Goal: Task Accomplishment & Management: Use online tool/utility

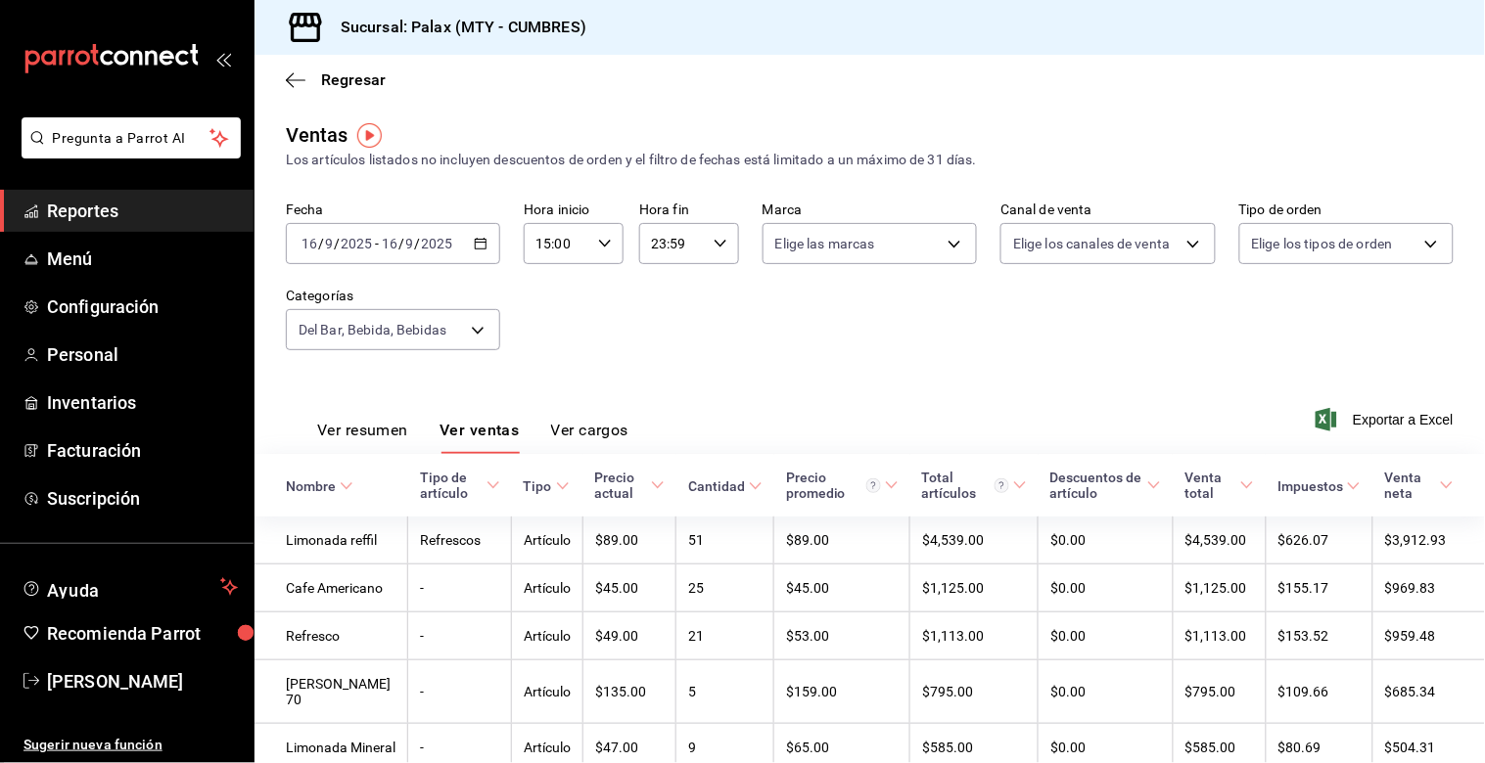
click at [101, 207] on span "Reportes" at bounding box center [142, 211] width 191 height 26
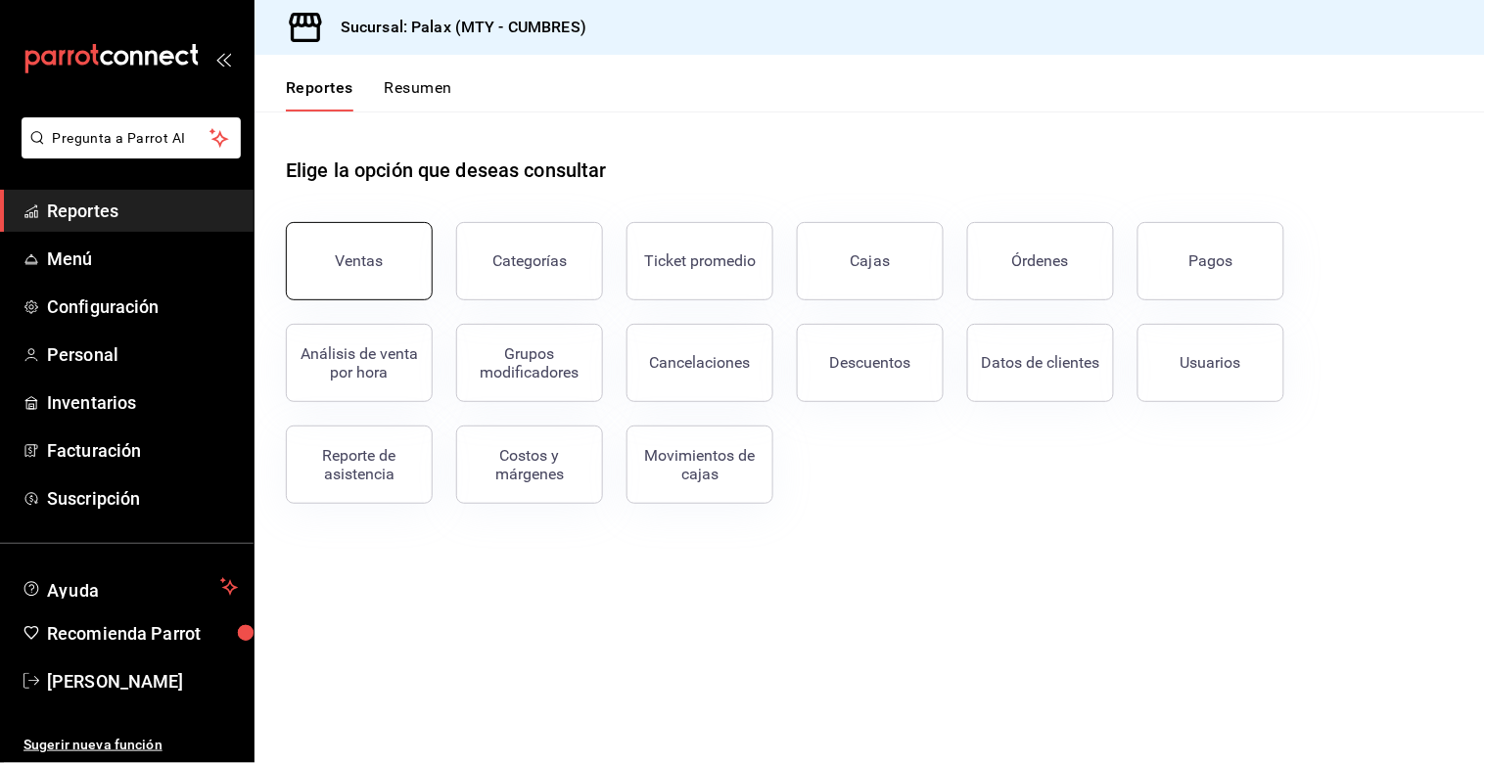
click at [363, 250] on button "Ventas" at bounding box center [359, 261] width 147 height 78
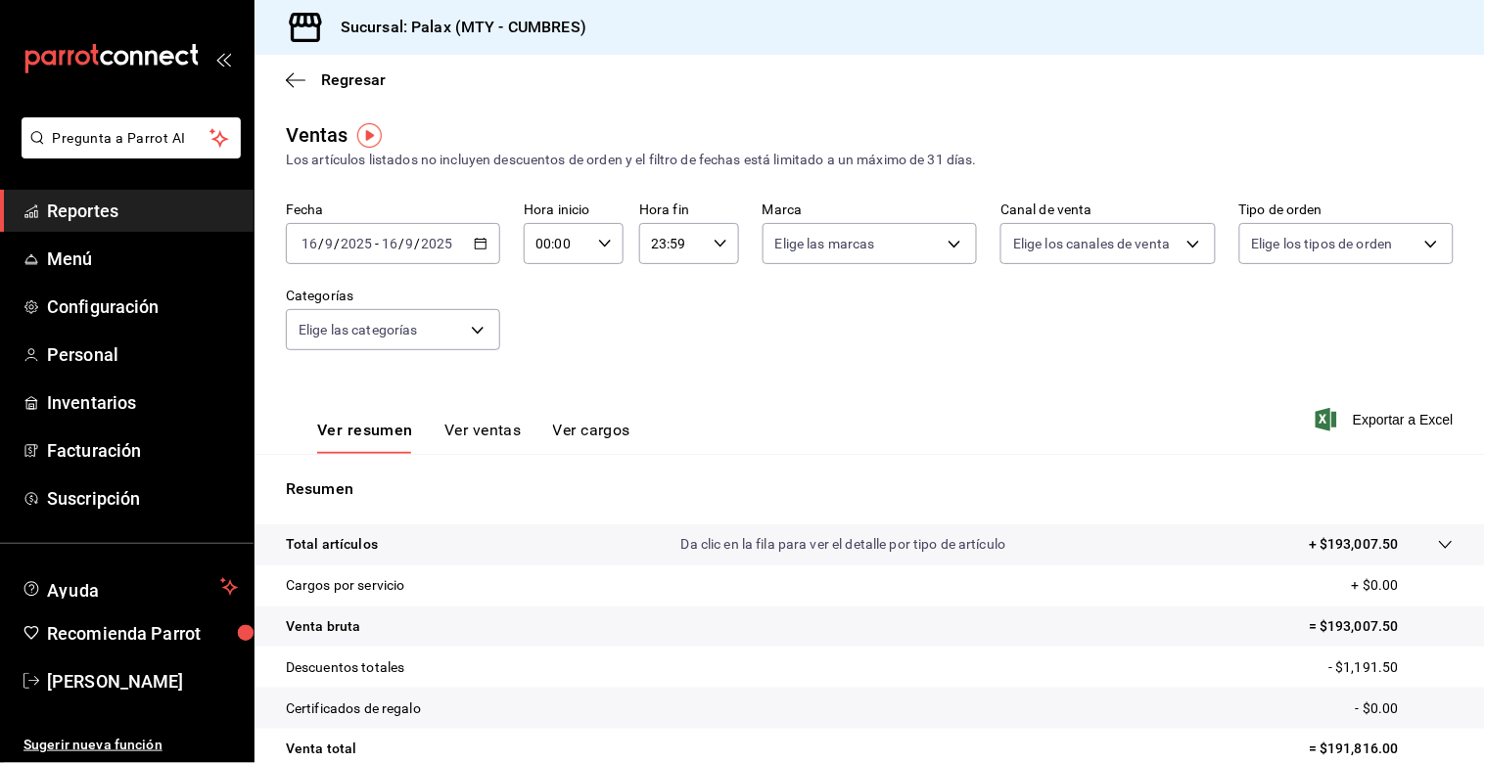
click at [477, 247] on icon "button" at bounding box center [481, 244] width 14 height 14
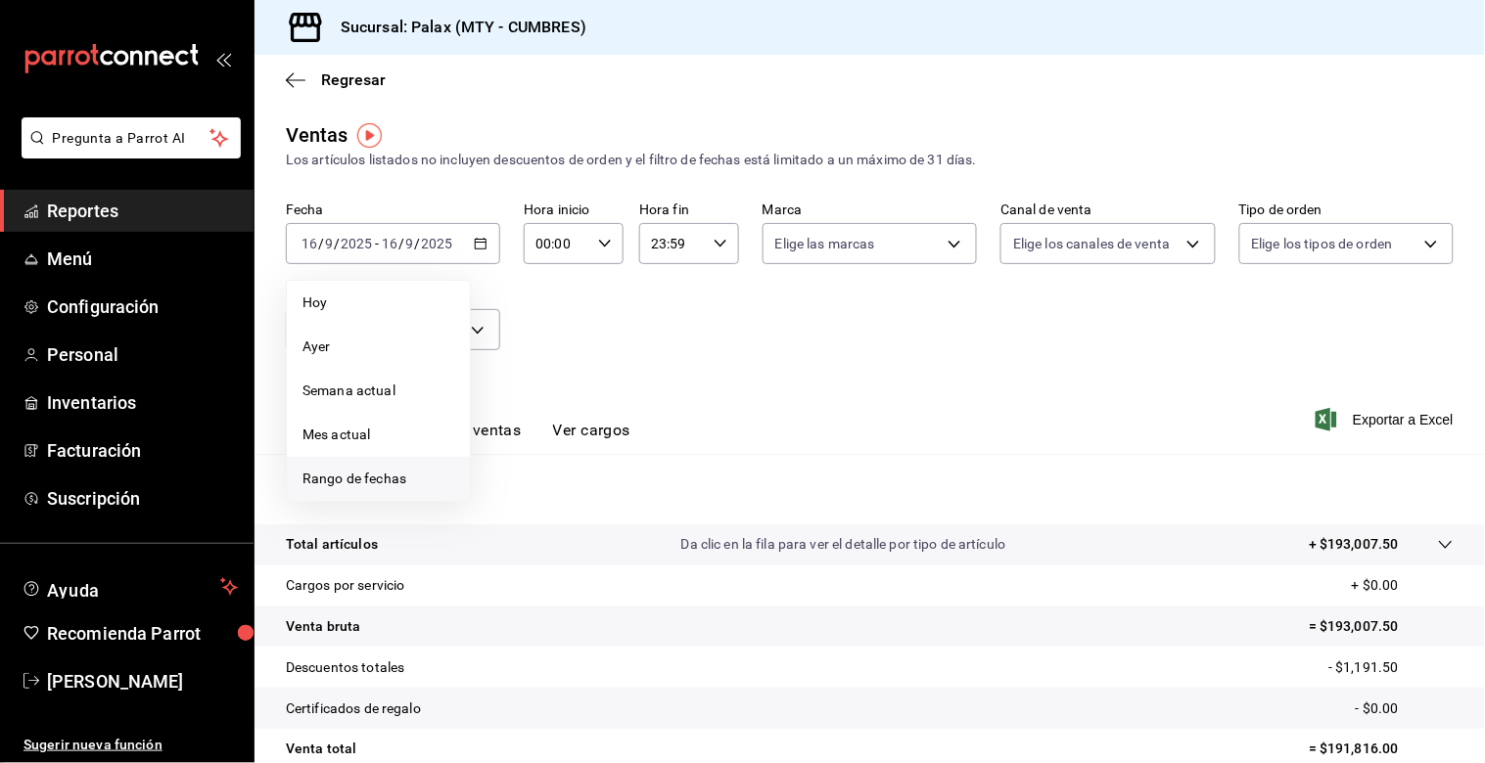
click at [386, 474] on span "Rango de fechas" at bounding box center [378, 479] width 152 height 21
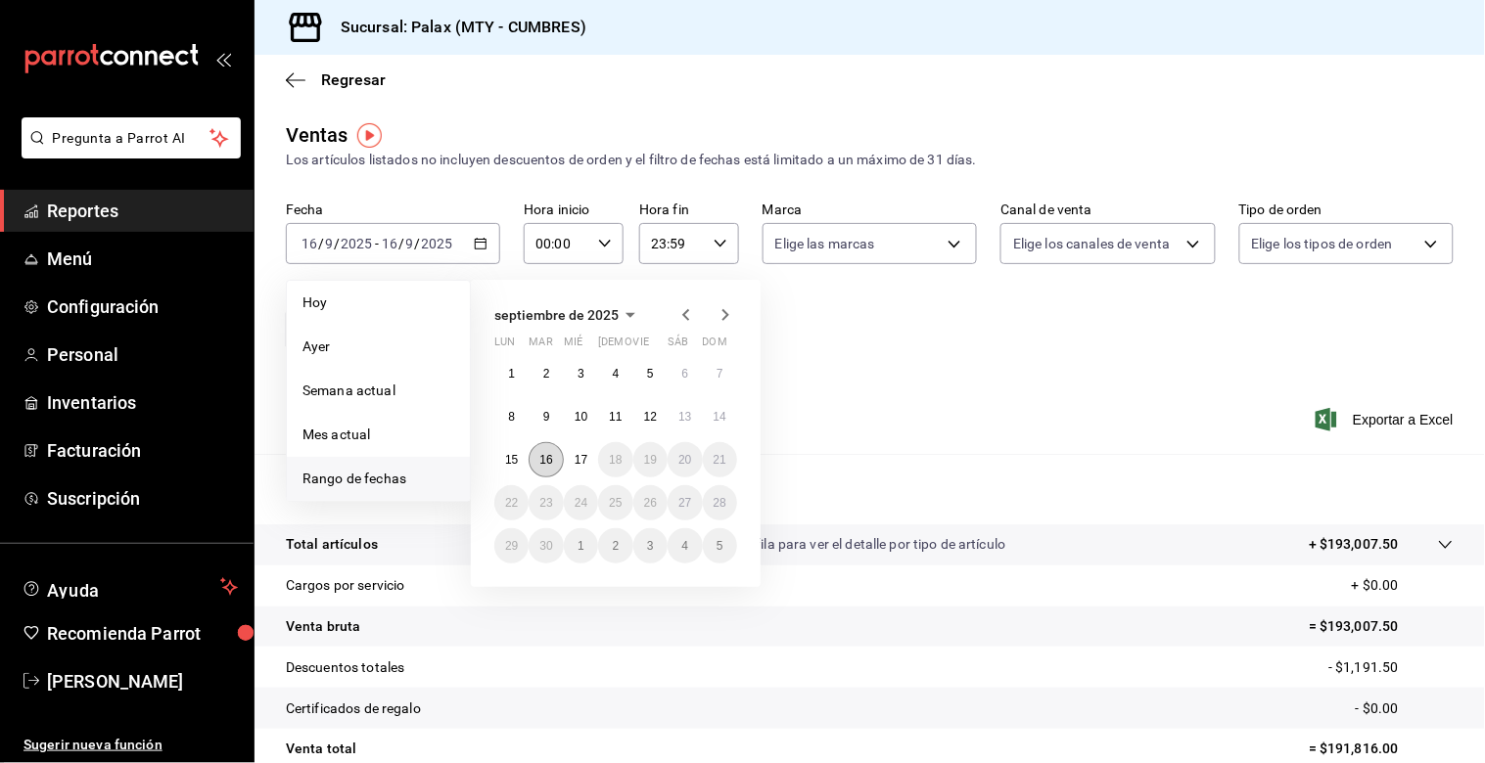
click at [541, 457] on abbr "16" at bounding box center [545, 460] width 13 height 14
click at [576, 456] on abbr "17" at bounding box center [581, 460] width 13 height 14
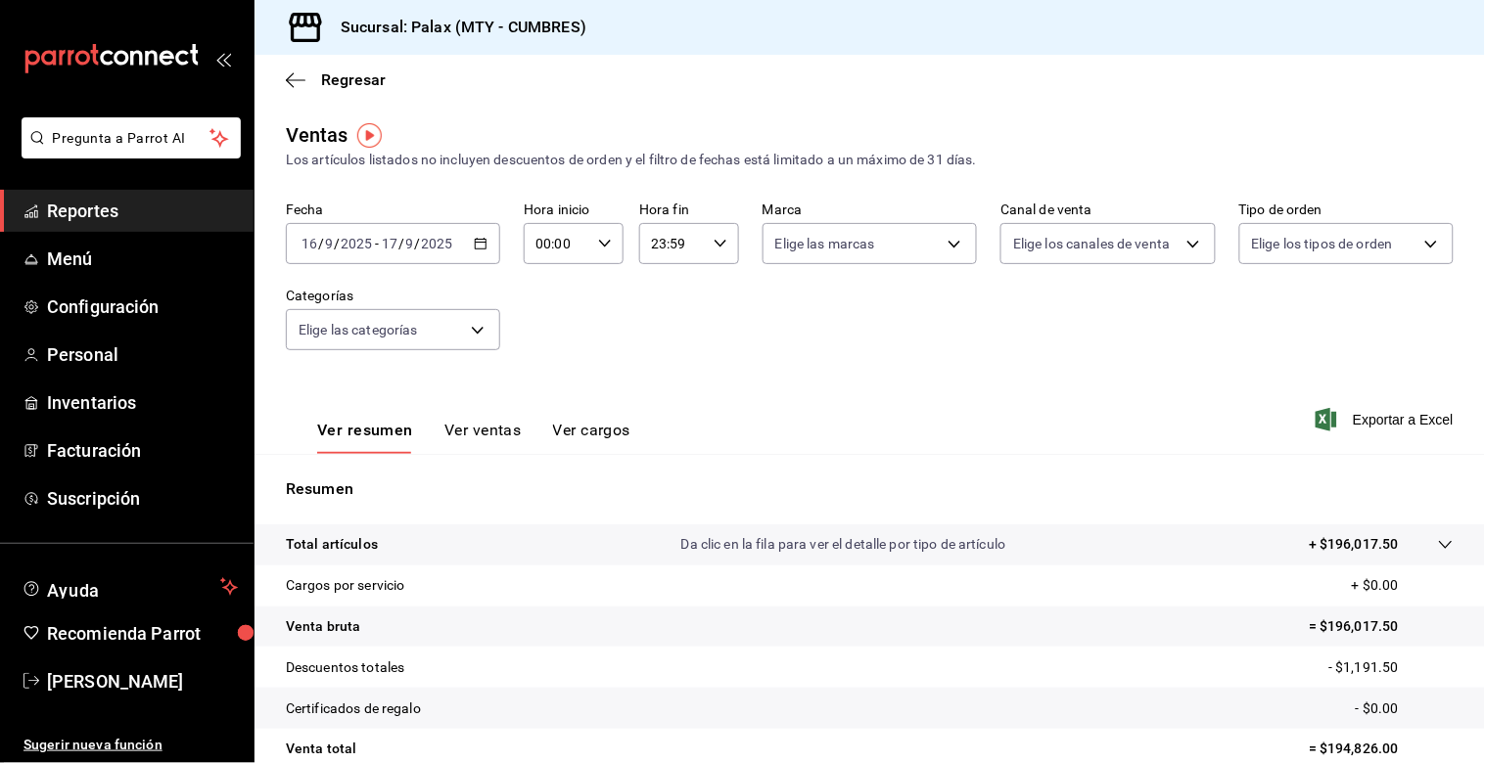
click at [599, 242] on icon "button" at bounding box center [605, 244] width 14 height 14
click at [541, 407] on span "23" at bounding box center [545, 415] width 18 height 16
type input "23:00"
click at [593, 296] on span "00" at bounding box center [594, 295] width 18 height 16
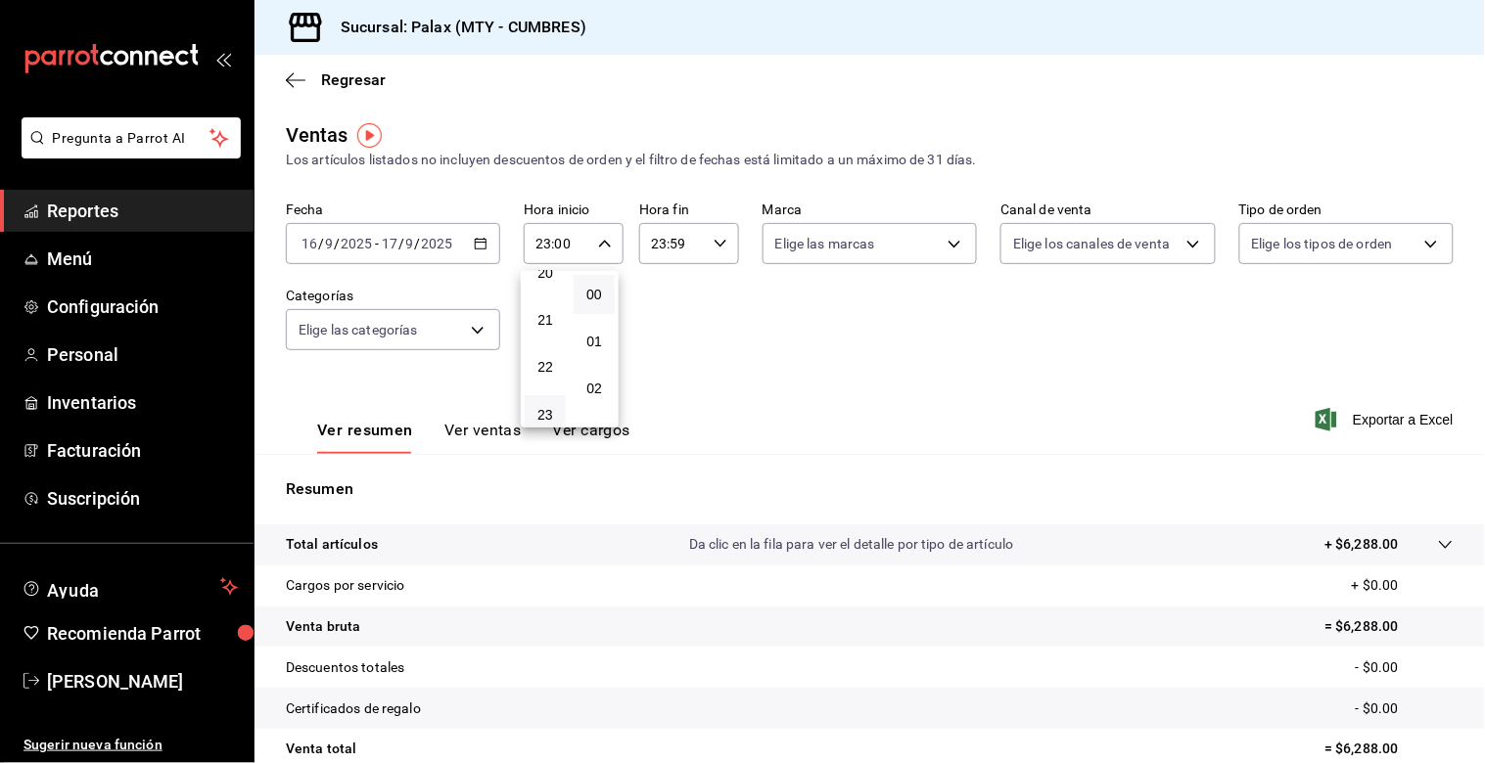
click at [658, 243] on div at bounding box center [742, 381] width 1485 height 763
click at [658, 243] on input "23:59" at bounding box center [672, 243] width 67 height 39
click at [651, 309] on span "07" at bounding box center [659, 316] width 18 height 16
click at [715, 290] on span "00" at bounding box center [708, 295] width 18 height 16
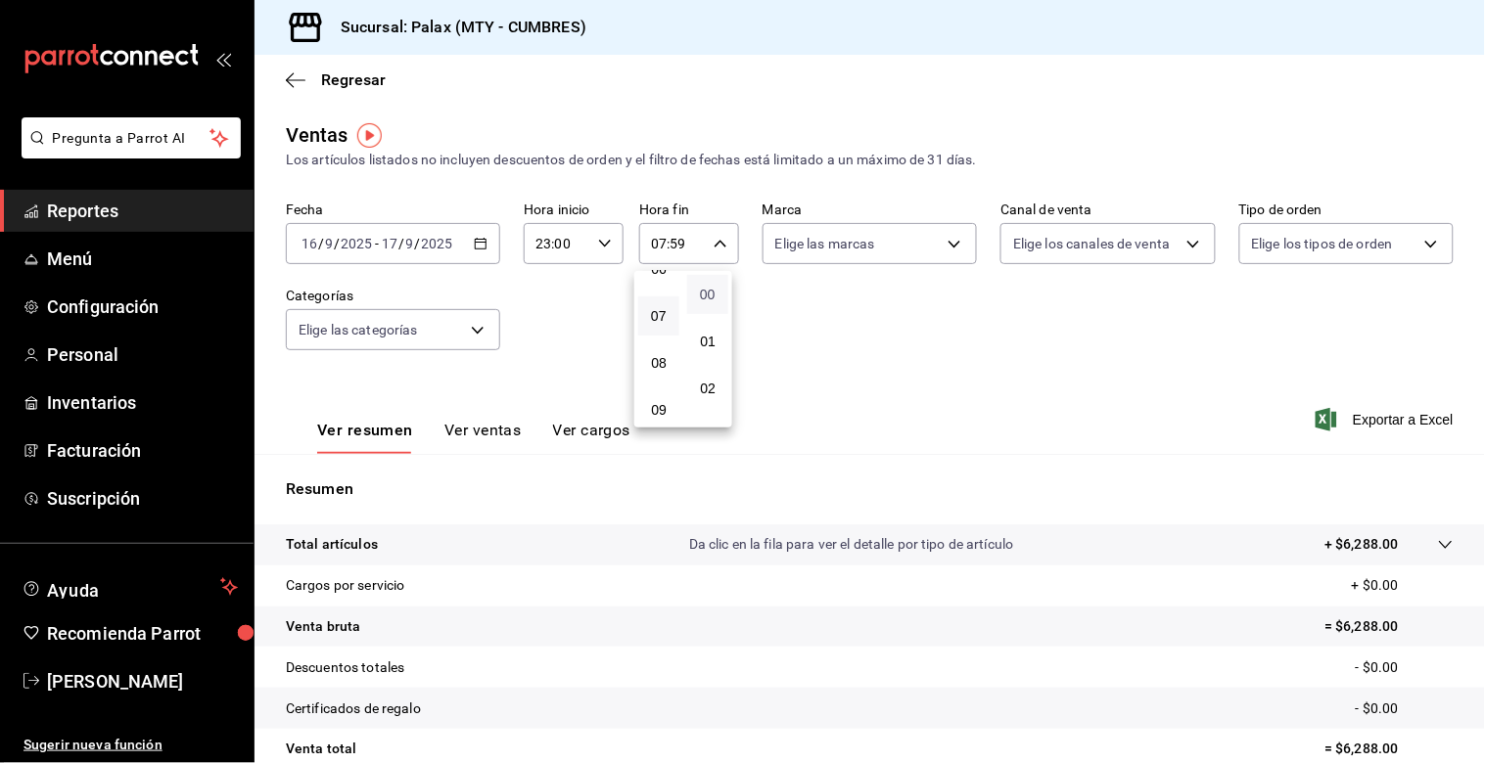
type input "07:00"
click at [447, 329] on div at bounding box center [742, 381] width 1485 height 763
click at [445, 325] on body "Pregunta a Parrot AI Reportes Menú Configuración Personal Inventarios Facturaci…" at bounding box center [742, 381] width 1485 height 763
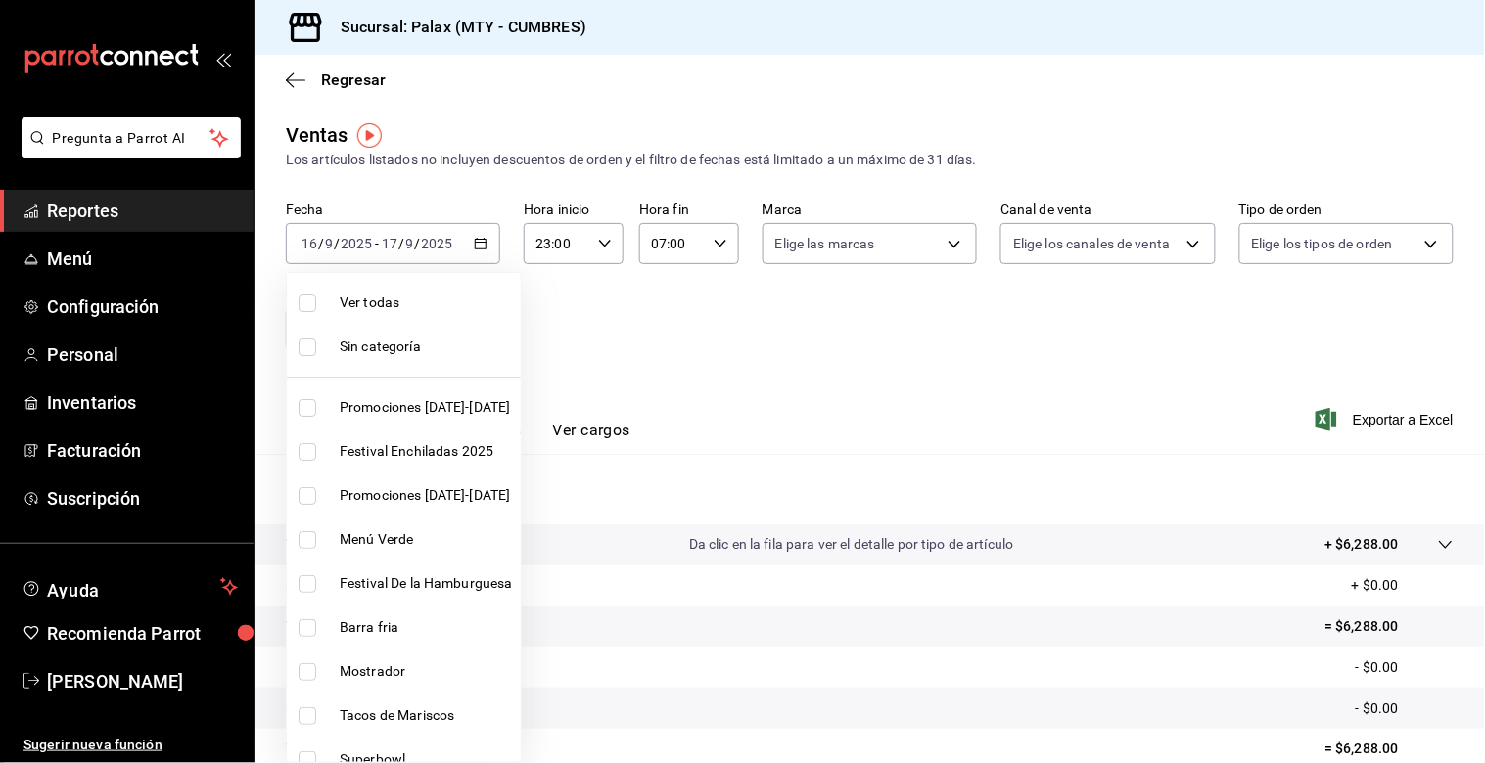
drag, startPoint x: 325, startPoint y: 671, endPoint x: 642, endPoint y: 549, distance: 339.9
click at [319, 669] on li "Mostrador" at bounding box center [404, 672] width 234 height 44
type input "f2dae4ce-bbab-4ca5-92d1-59dc07dbf672"
checkbox input "true"
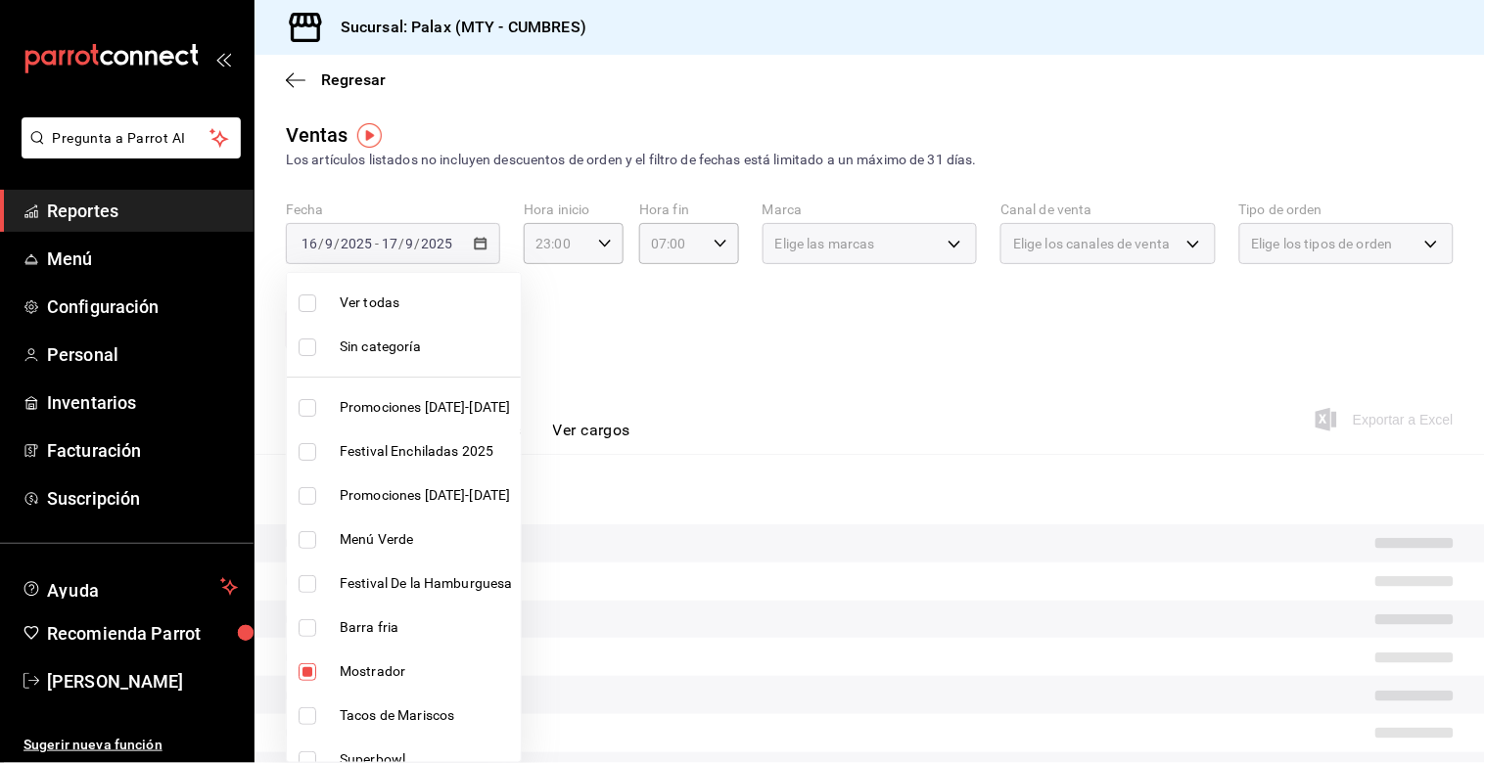
click at [830, 397] on div at bounding box center [742, 381] width 1485 height 763
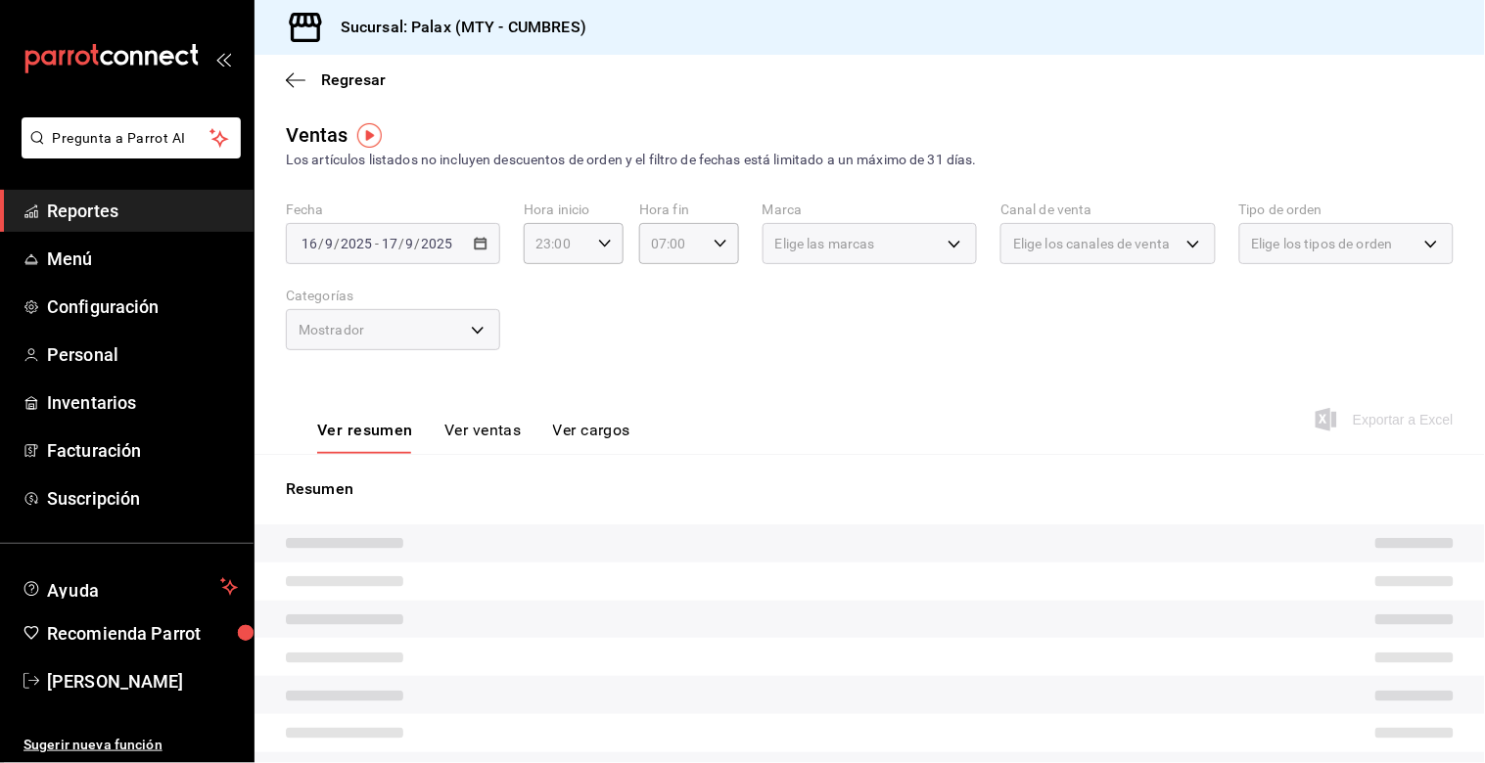
click at [467, 437] on button "Ver ventas" at bounding box center [482, 437] width 77 height 33
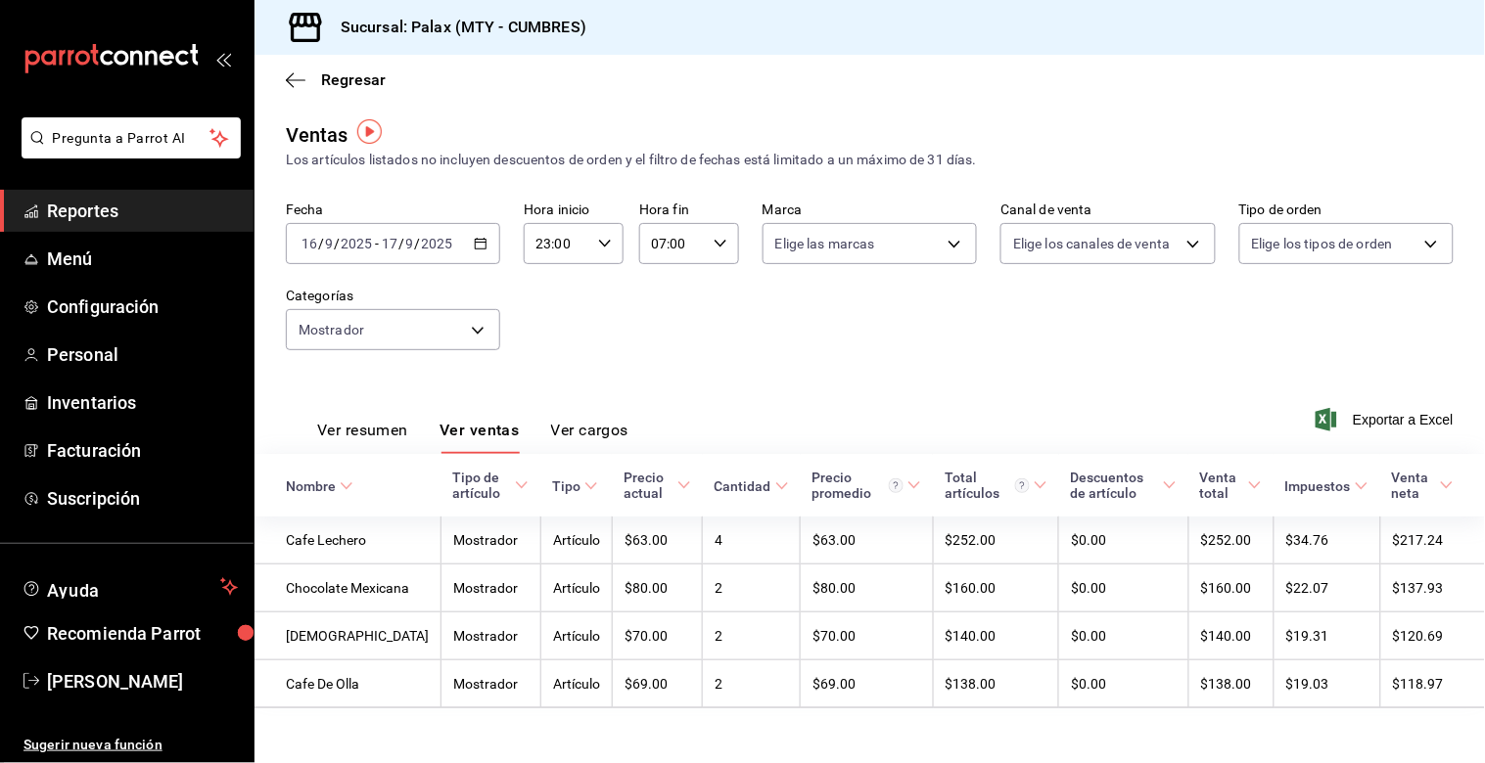
scroll to position [27, 0]
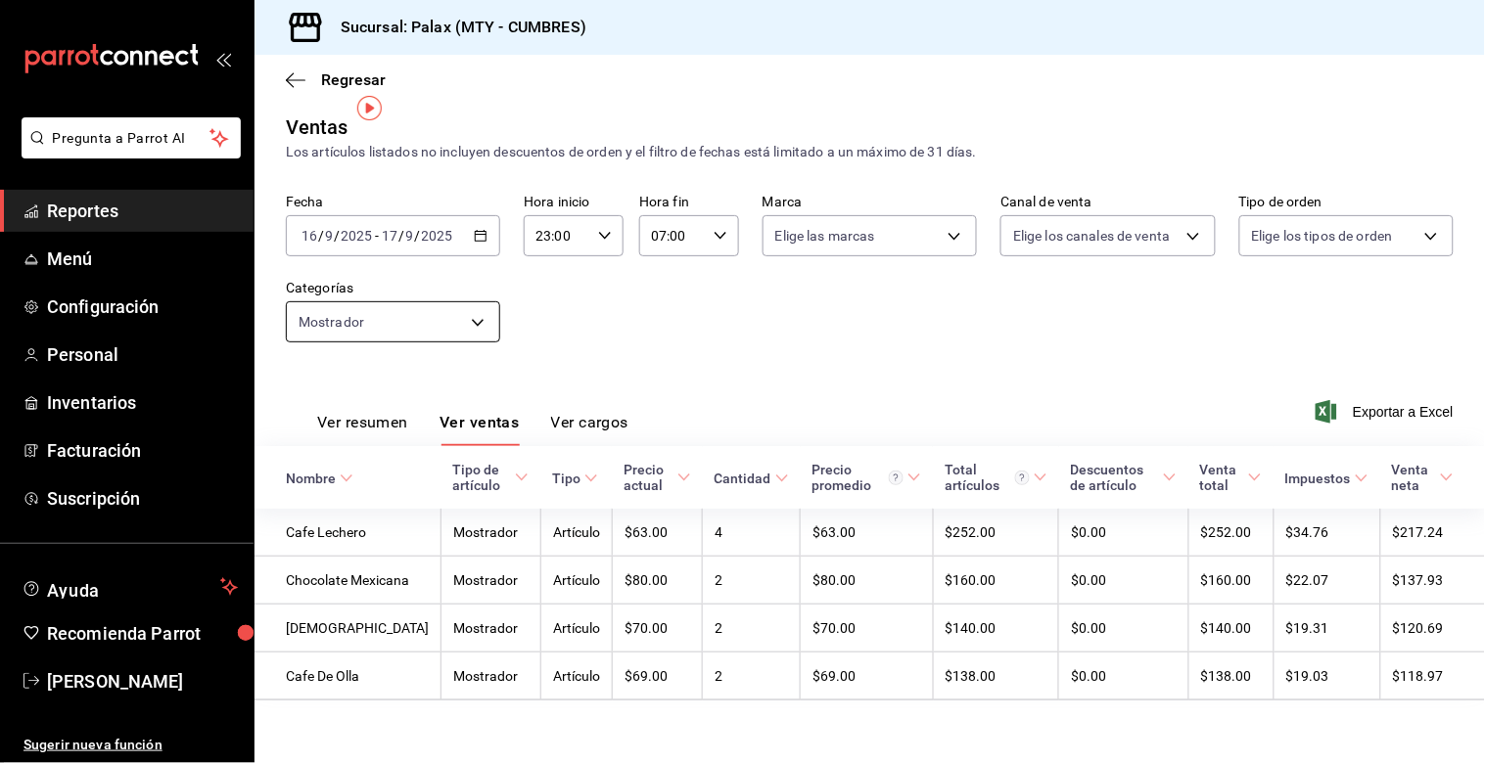
click at [463, 296] on body "Pregunta a Parrot AI Reportes Menú Configuración Personal Inventarios Facturaci…" at bounding box center [742, 381] width 1485 height 763
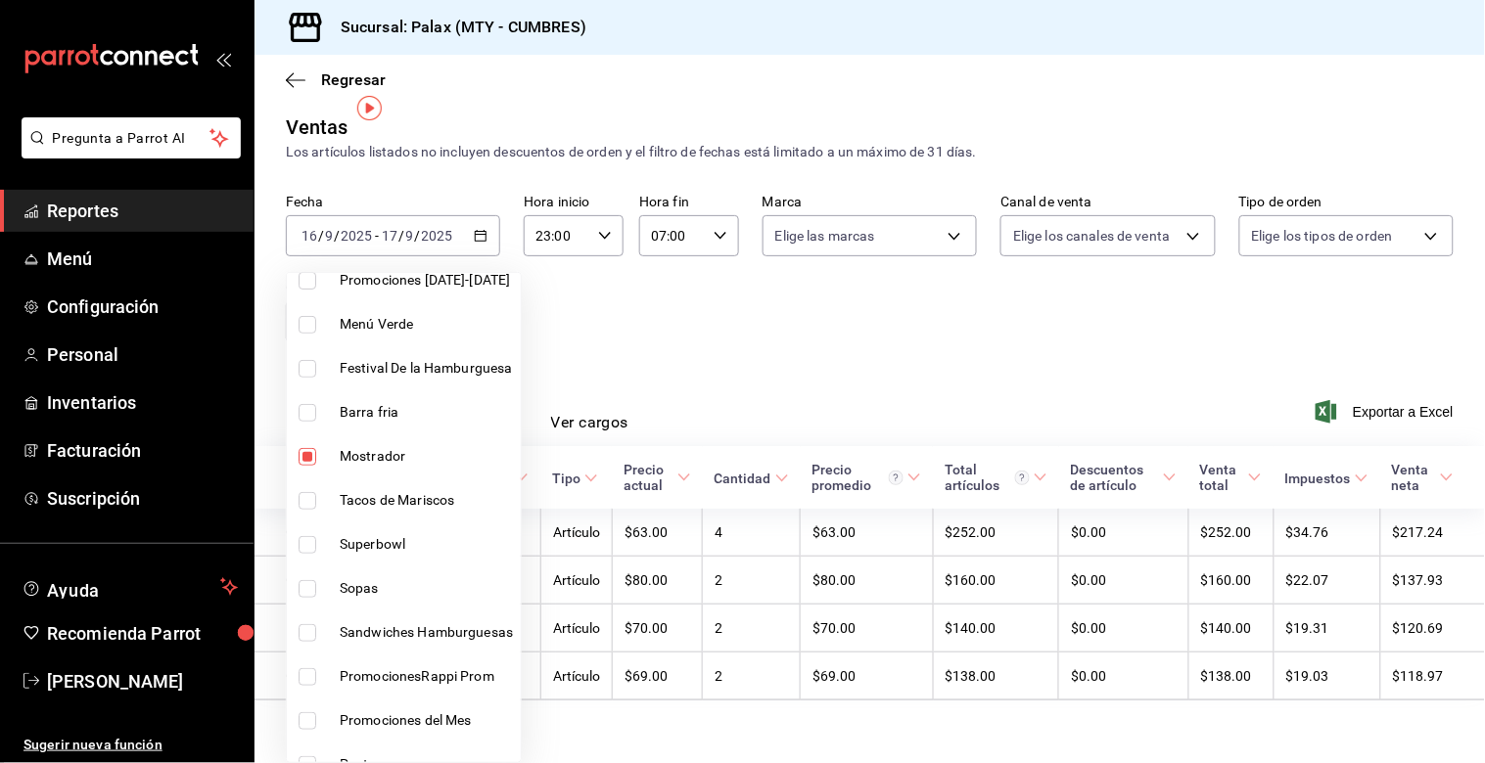
scroll to position [217, 0]
click at [311, 451] on input "checkbox" at bounding box center [308, 455] width 18 height 18
checkbox input "false"
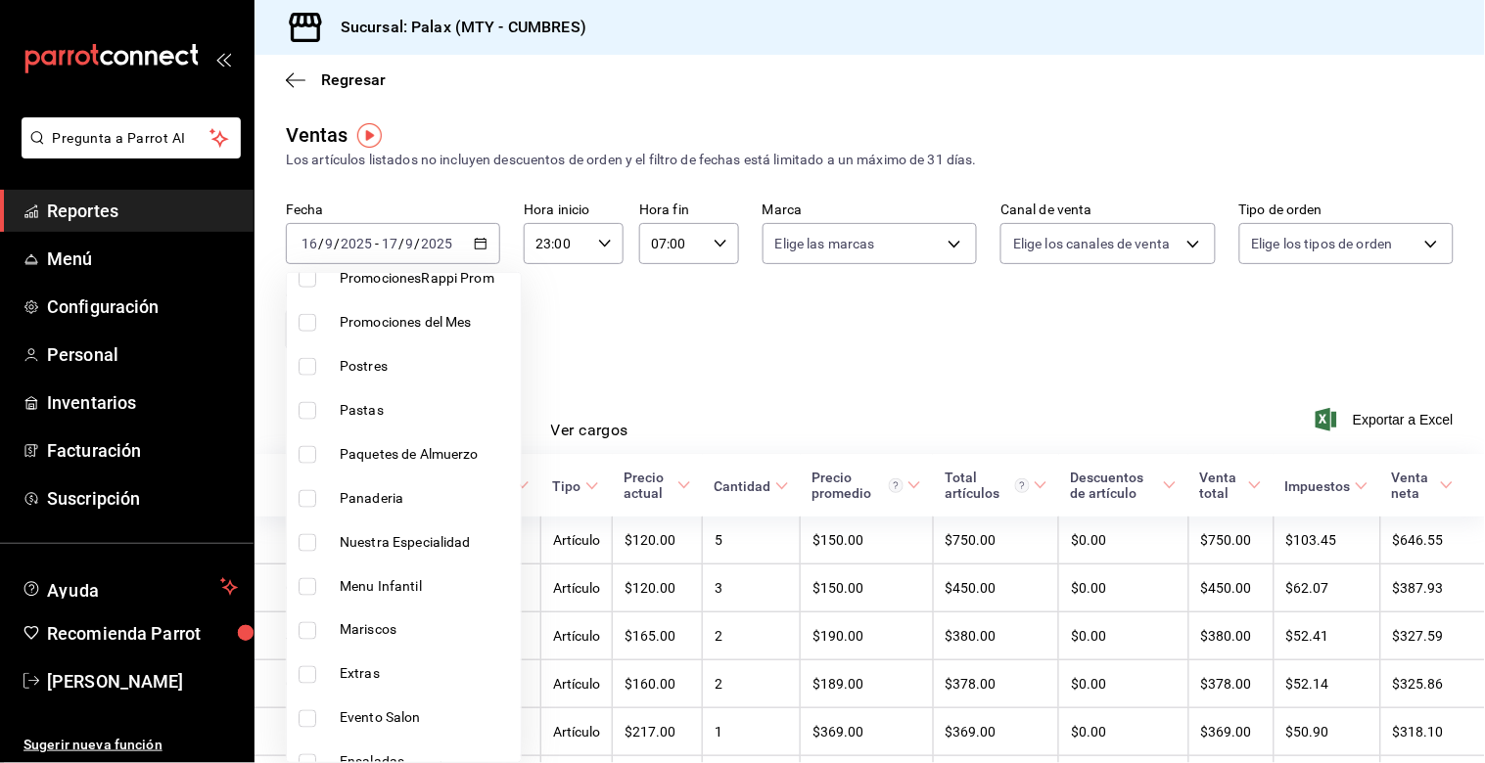
scroll to position [652, 0]
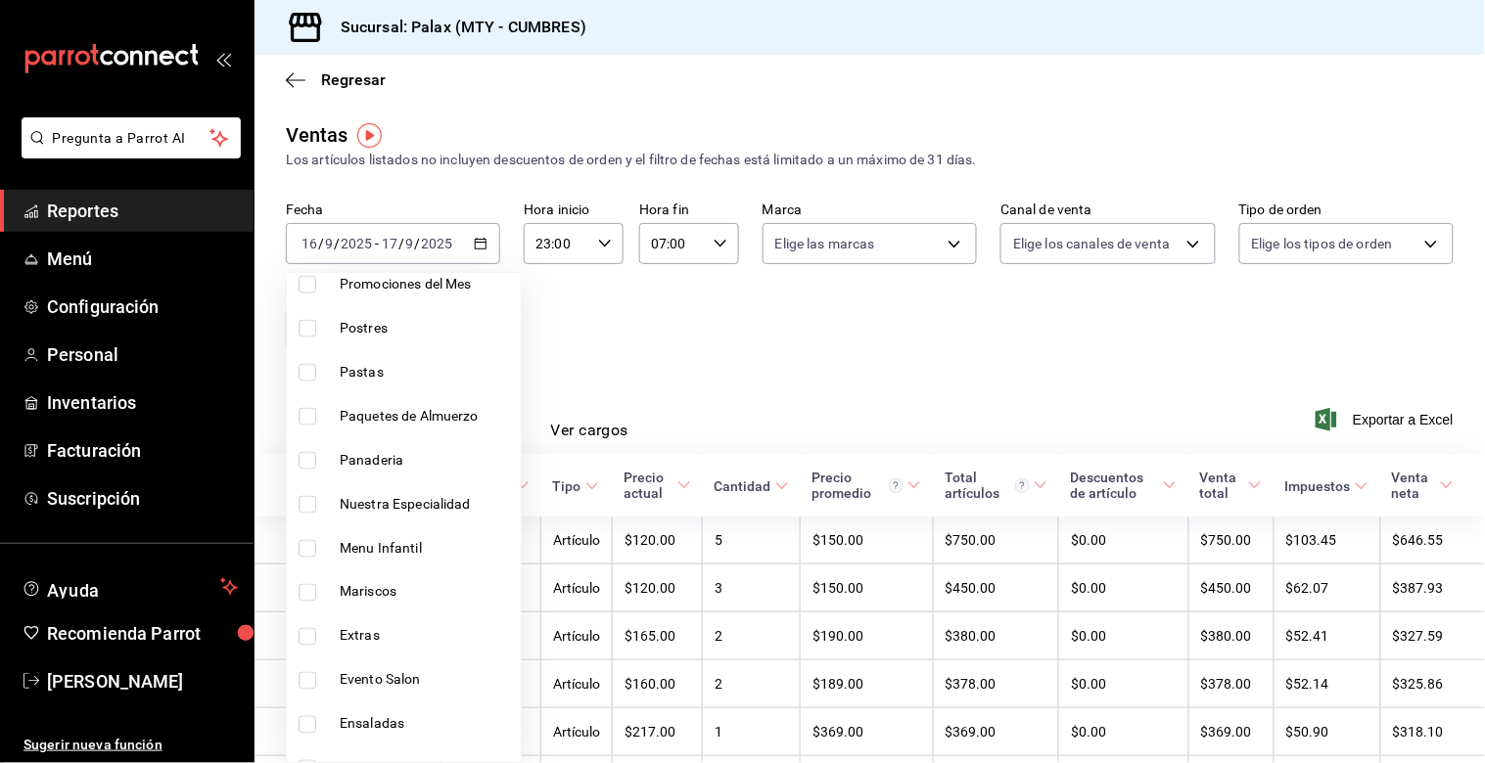
click at [310, 460] on input "checkbox" at bounding box center [308, 461] width 18 height 18
checkbox input "true"
type input "c1857e69-1263-4738-8070-fa69687f0395"
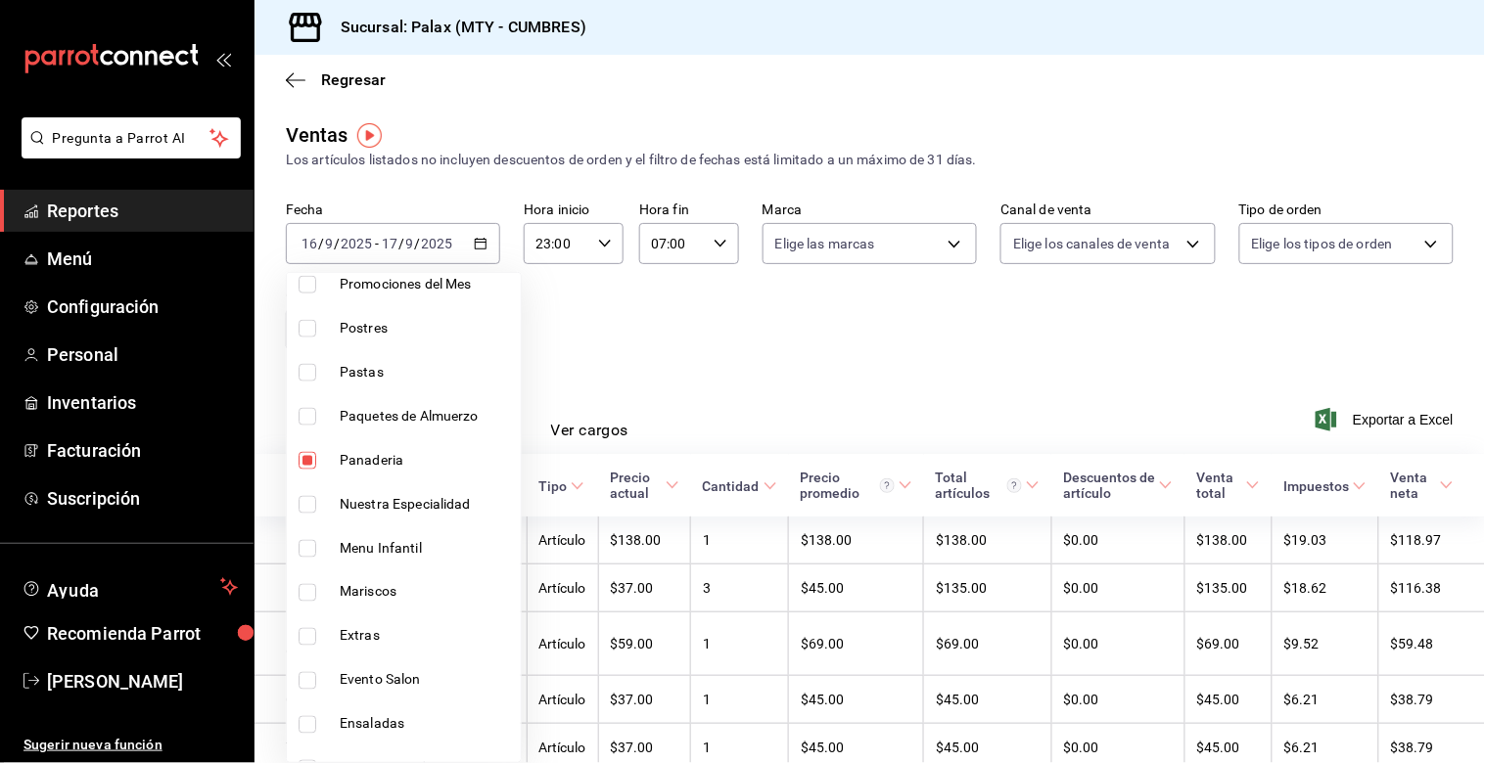
click at [791, 349] on div at bounding box center [742, 381] width 1485 height 763
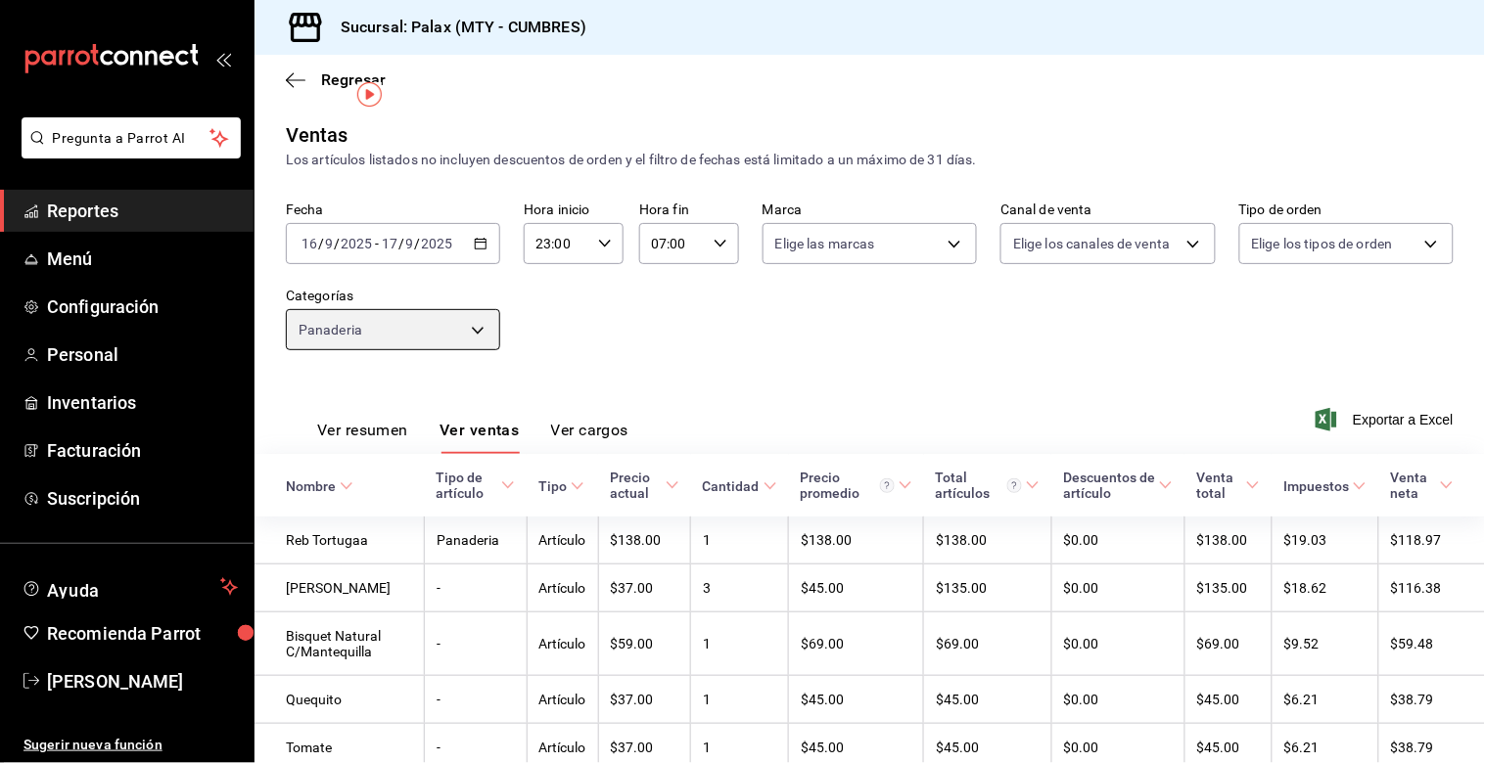
scroll to position [109, 0]
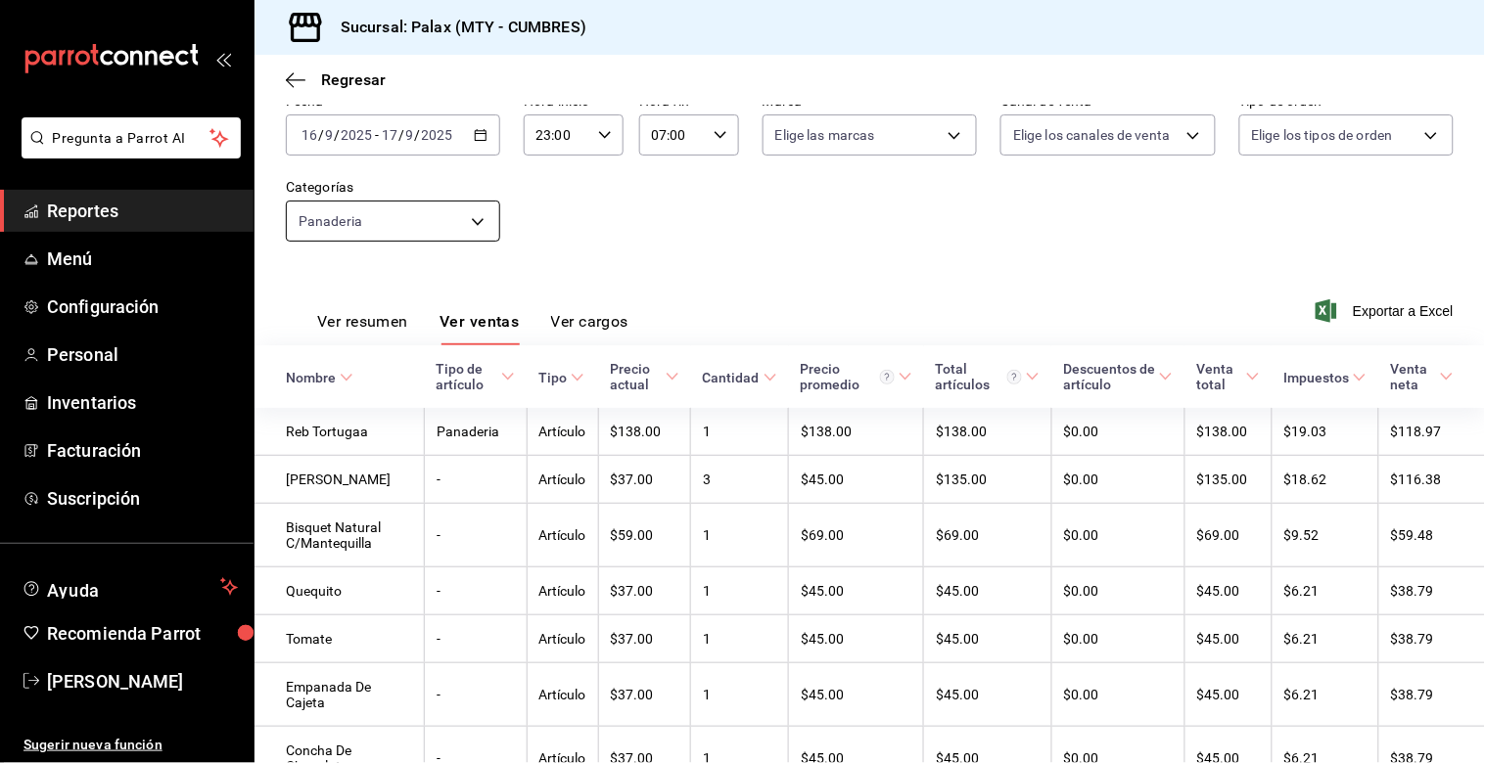
click at [427, 222] on body "Pregunta a Parrot AI Reportes Menú Configuración Personal Inventarios Facturaci…" at bounding box center [742, 381] width 1485 height 763
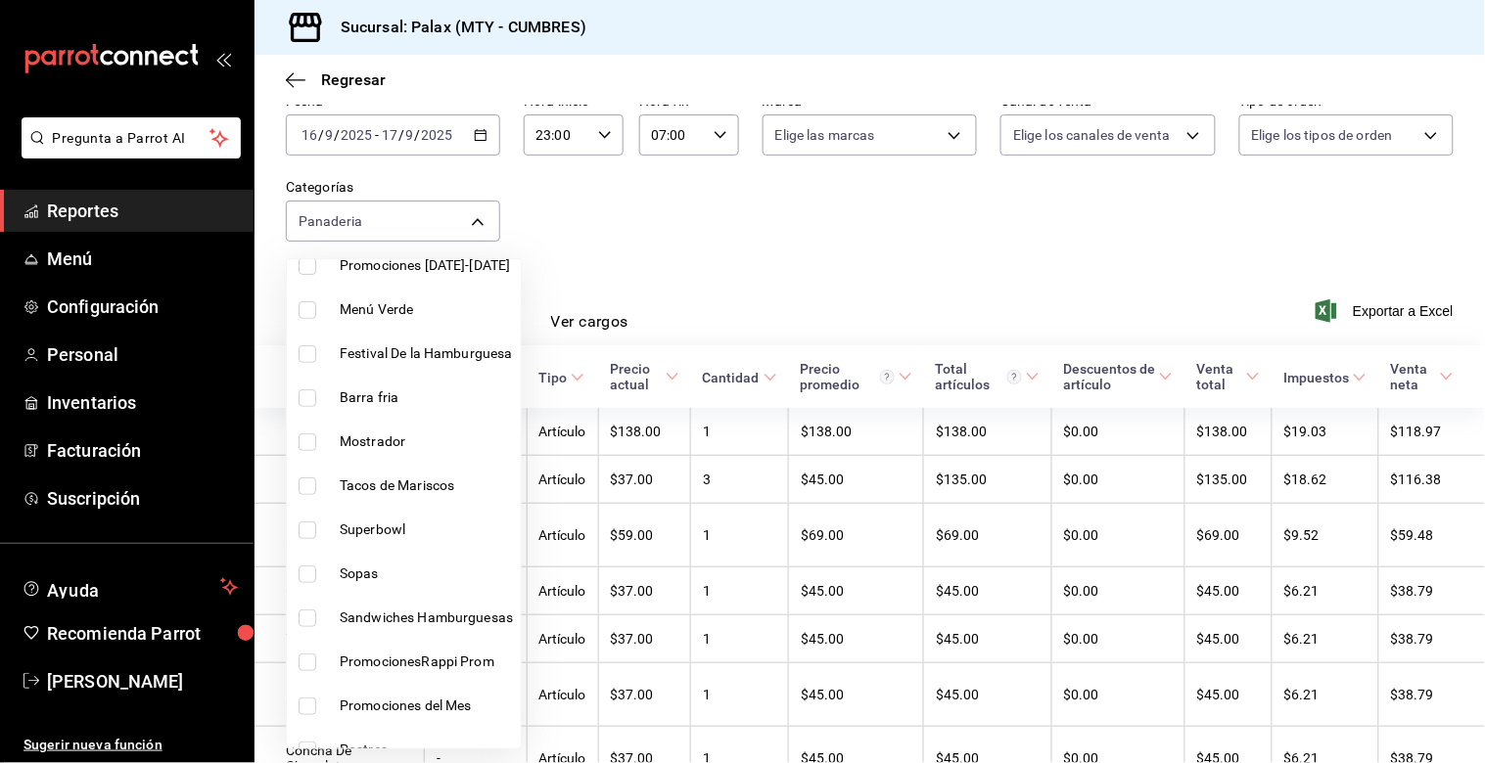
scroll to position [435, 0]
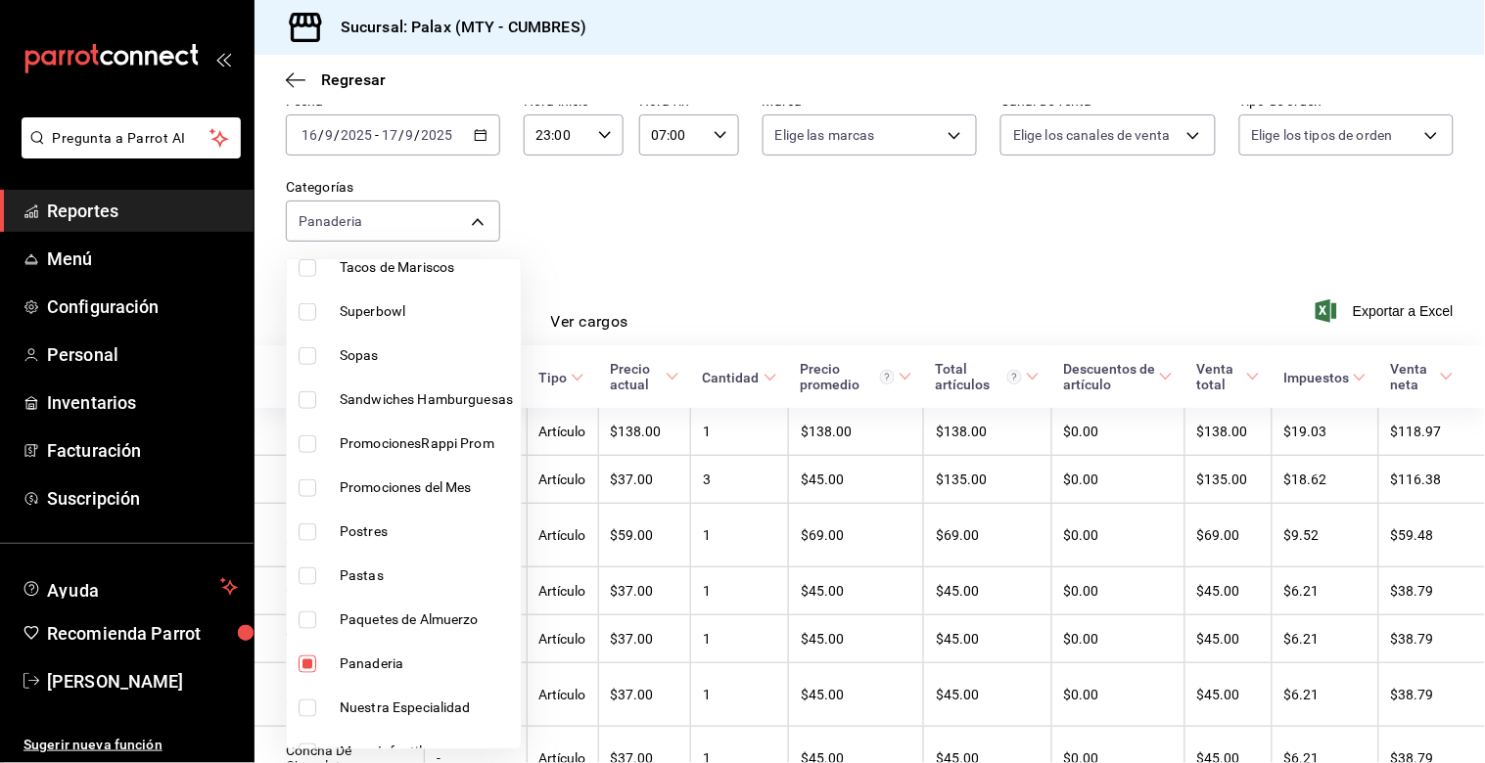
click at [305, 656] on input "checkbox" at bounding box center [308, 665] width 18 height 18
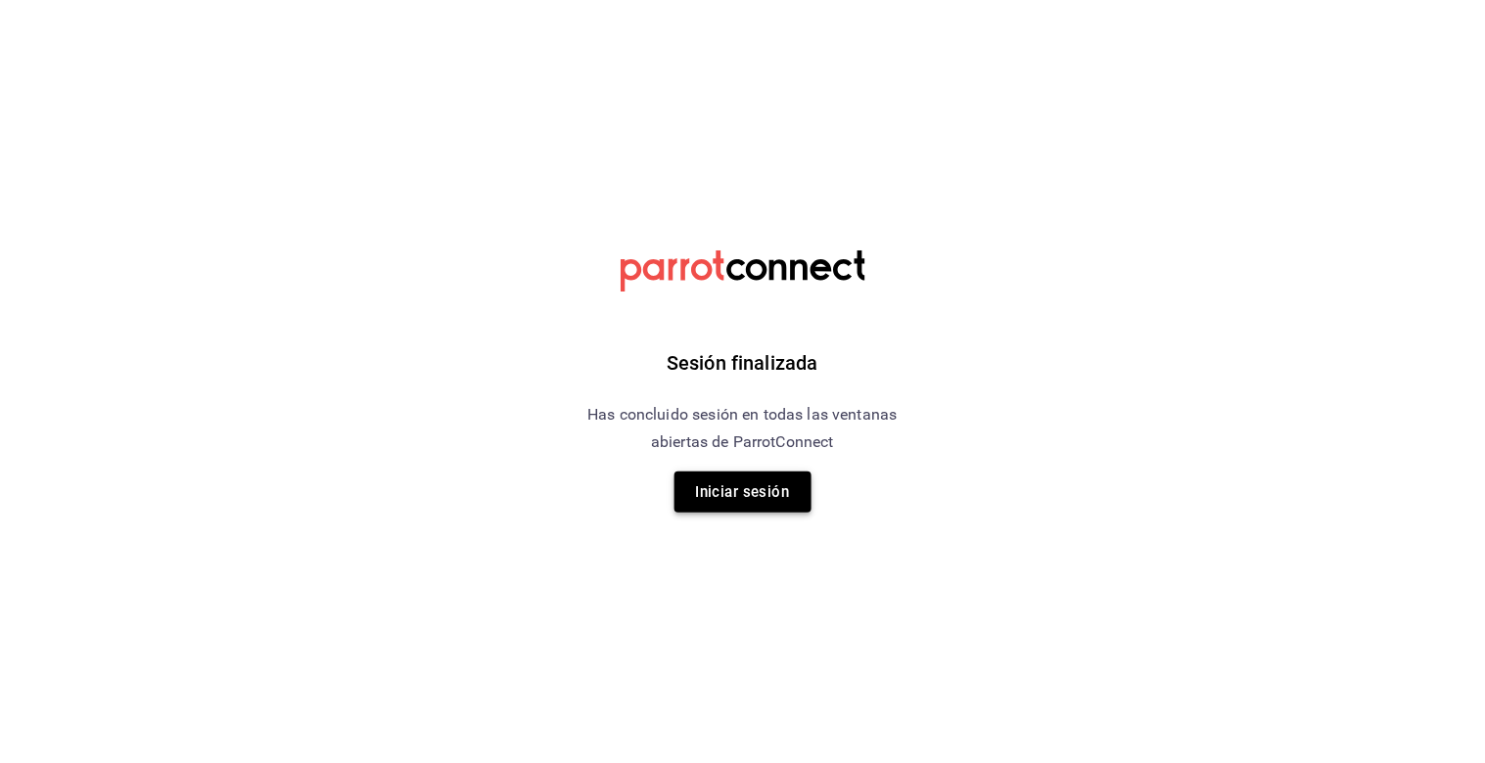
click at [757, 476] on button "Iniciar sesión" at bounding box center [742, 492] width 137 height 41
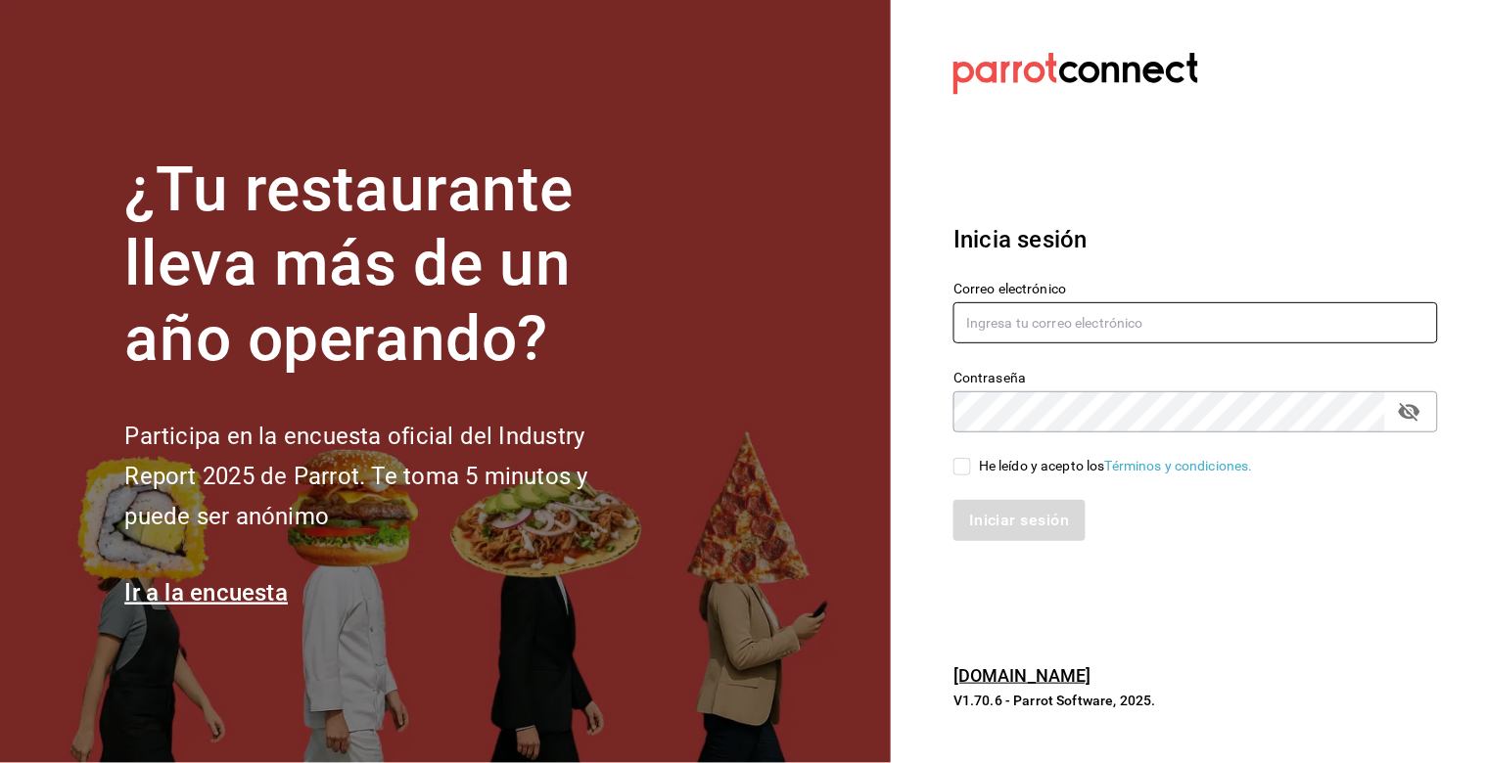
type input "[PERSON_NAME][EMAIL_ADDRESS][DOMAIN_NAME]"
click at [959, 466] on input "He leído y acepto los Términos y condiciones." at bounding box center [962, 467] width 18 height 18
checkbox input "true"
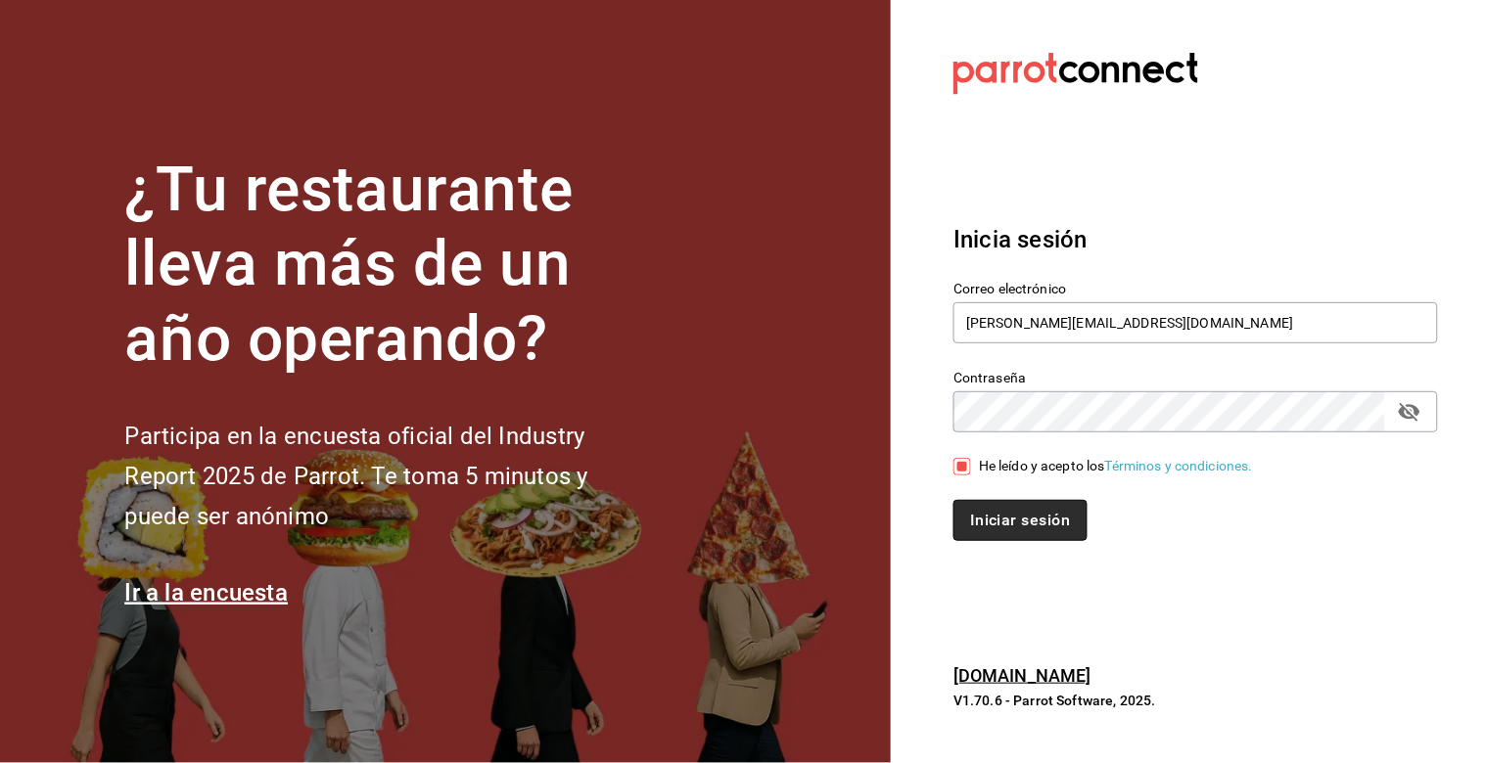
click at [1005, 519] on button "Iniciar sesión" at bounding box center [1019, 520] width 133 height 41
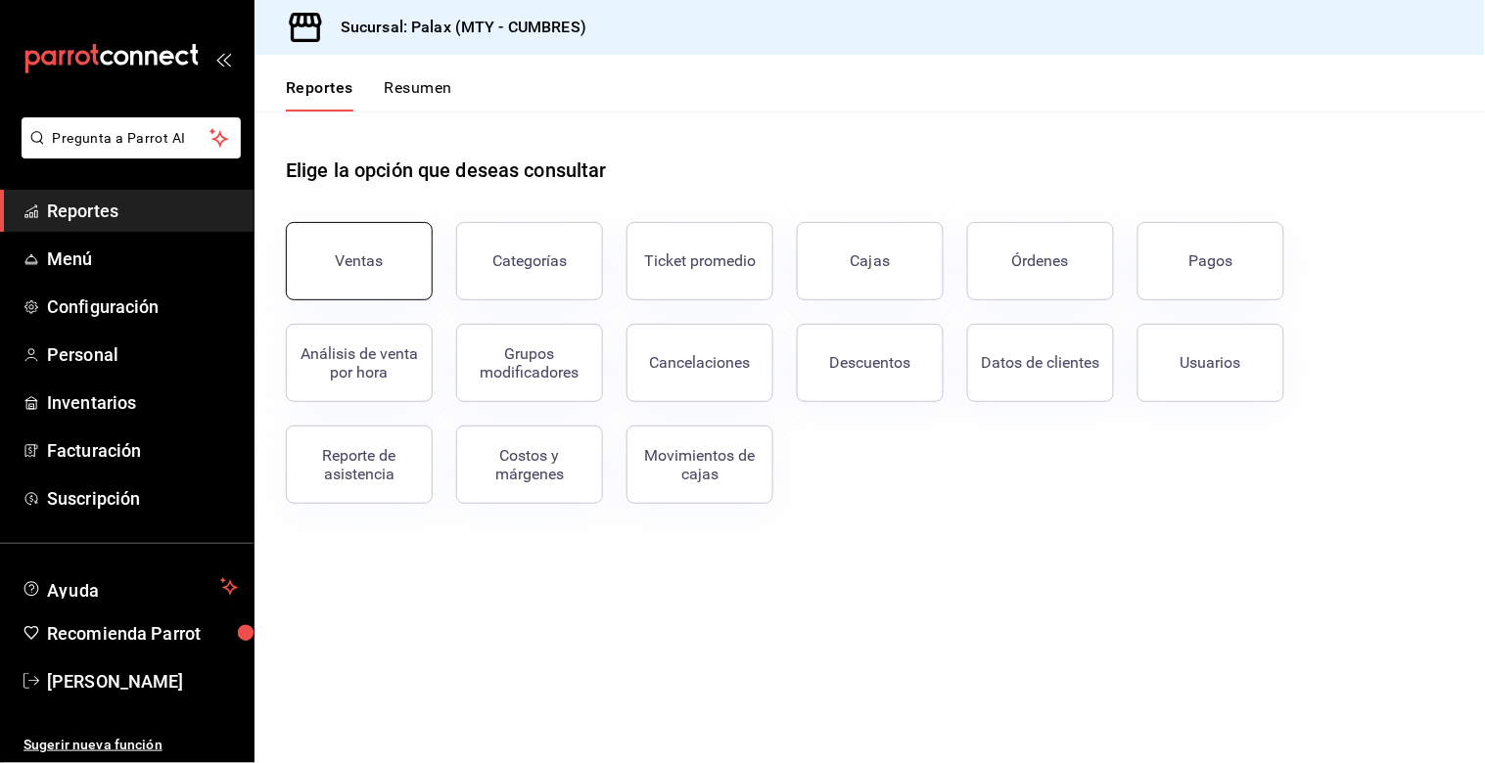
click at [349, 254] on div "Ventas" at bounding box center [360, 261] width 48 height 19
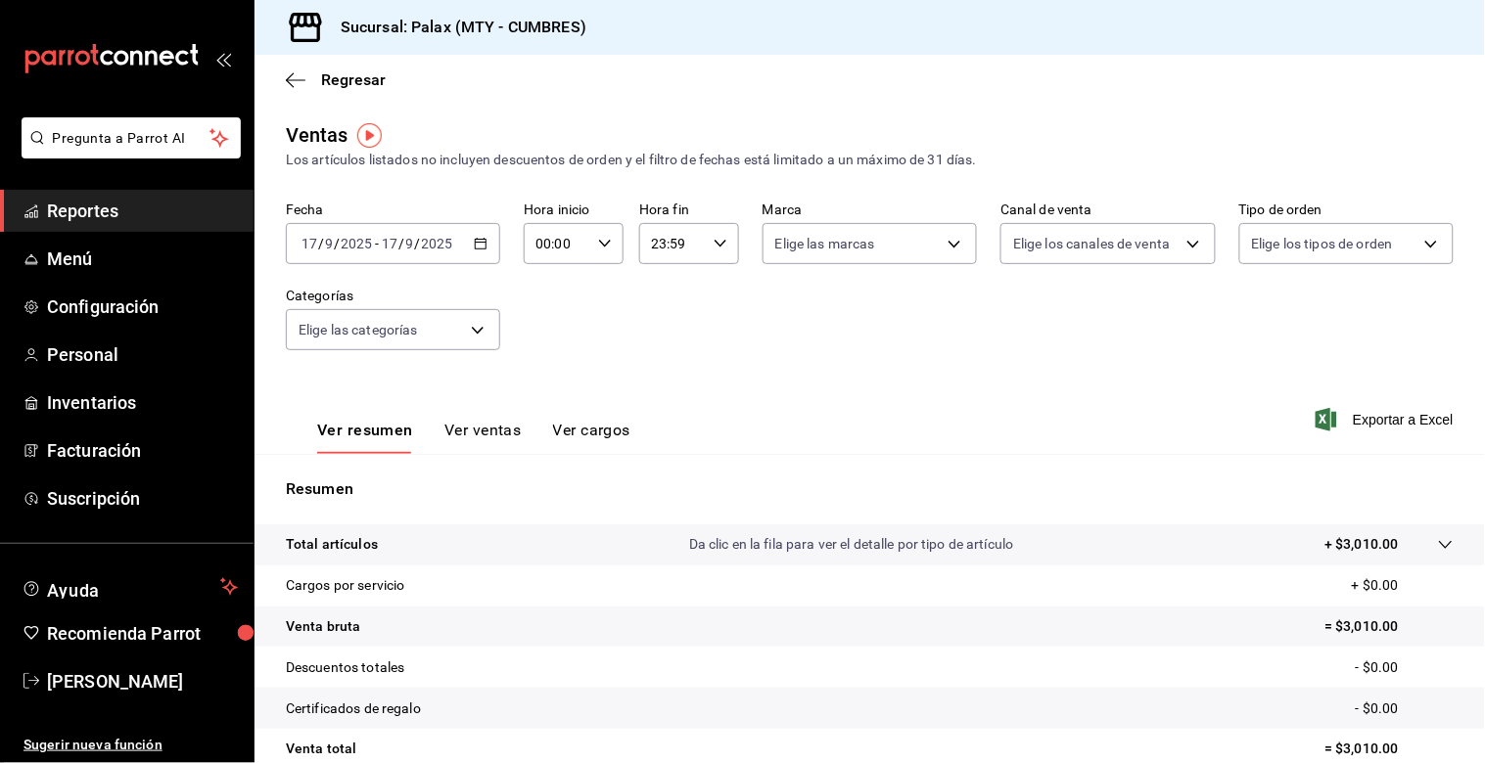
click at [478, 248] on icon "button" at bounding box center [481, 244] width 14 height 14
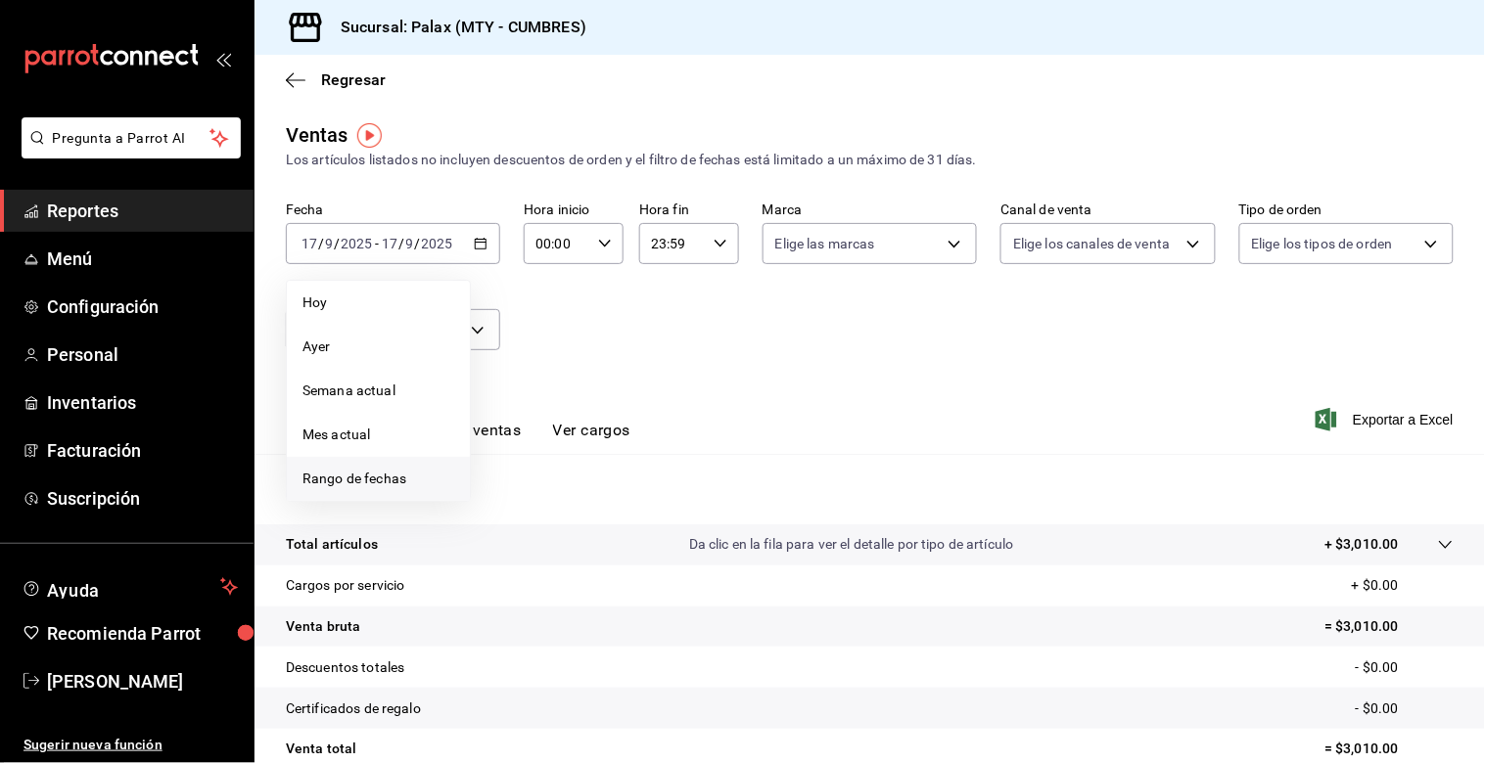
click at [340, 478] on span "Rango de fechas" at bounding box center [378, 479] width 152 height 21
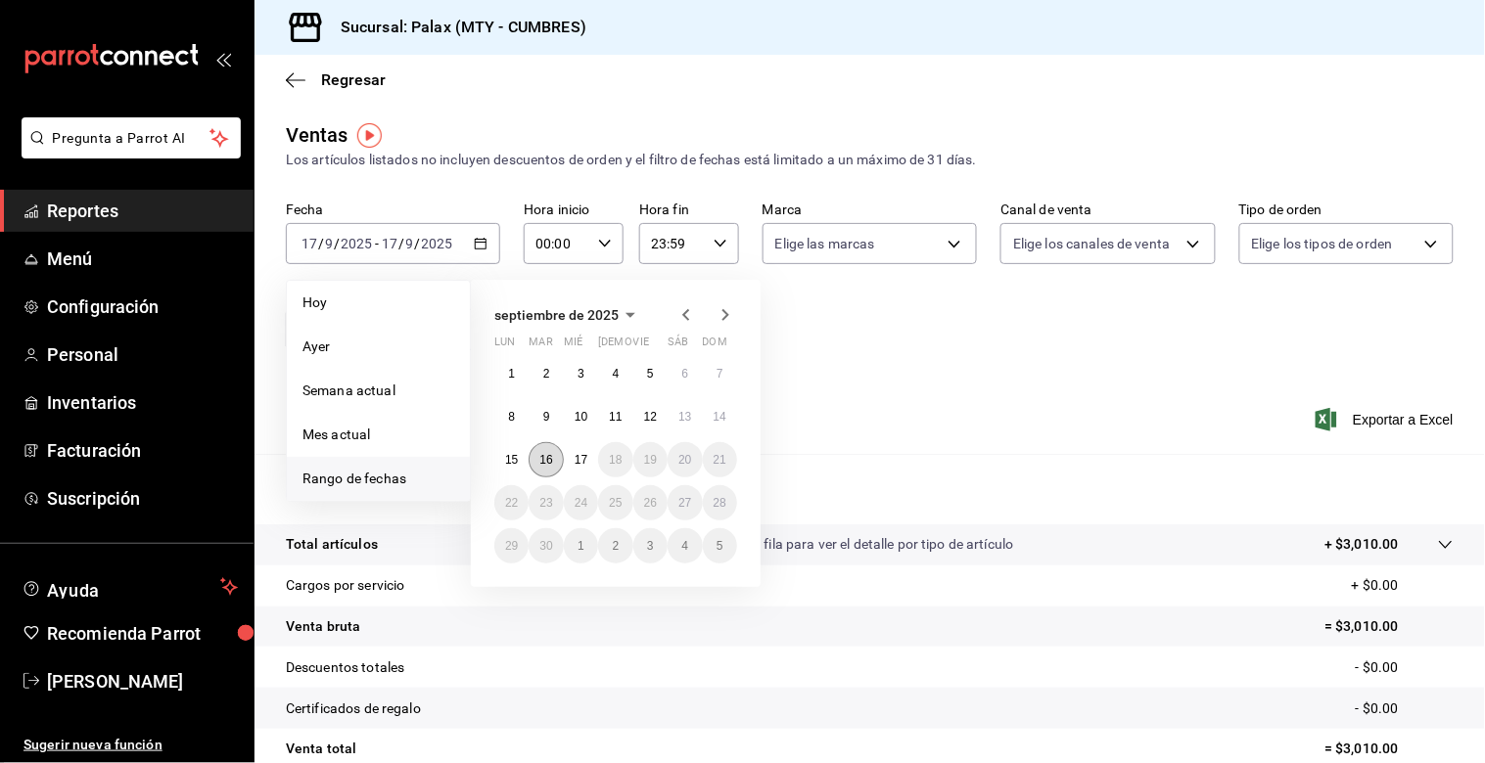
click at [553, 457] on button "16" at bounding box center [546, 459] width 34 height 35
click at [573, 457] on button "17" at bounding box center [581, 459] width 34 height 35
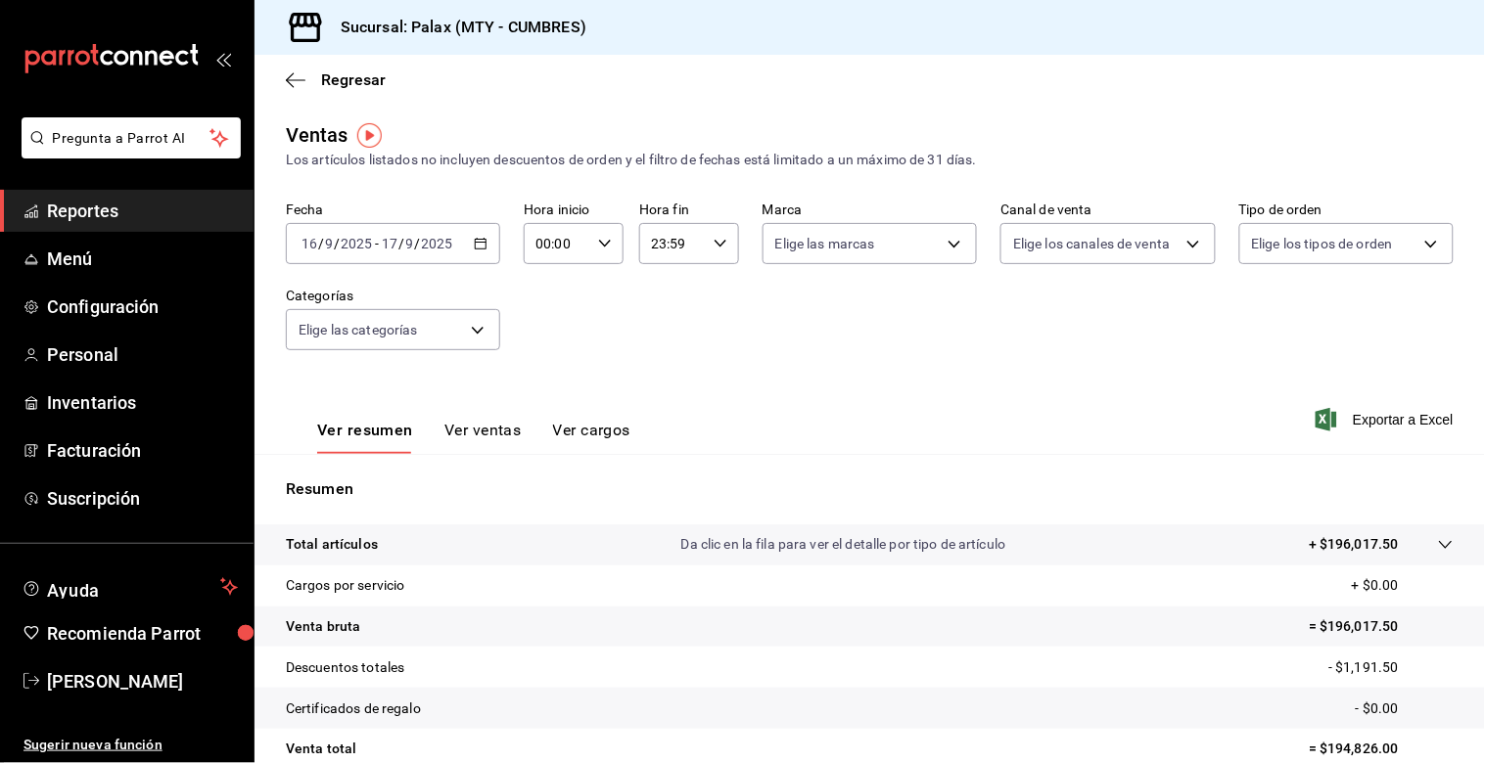
click at [603, 240] on icon "button" at bounding box center [605, 244] width 14 height 14
click at [542, 295] on span "07" at bounding box center [545, 298] width 18 height 16
click at [594, 290] on span "00" at bounding box center [594, 295] width 18 height 16
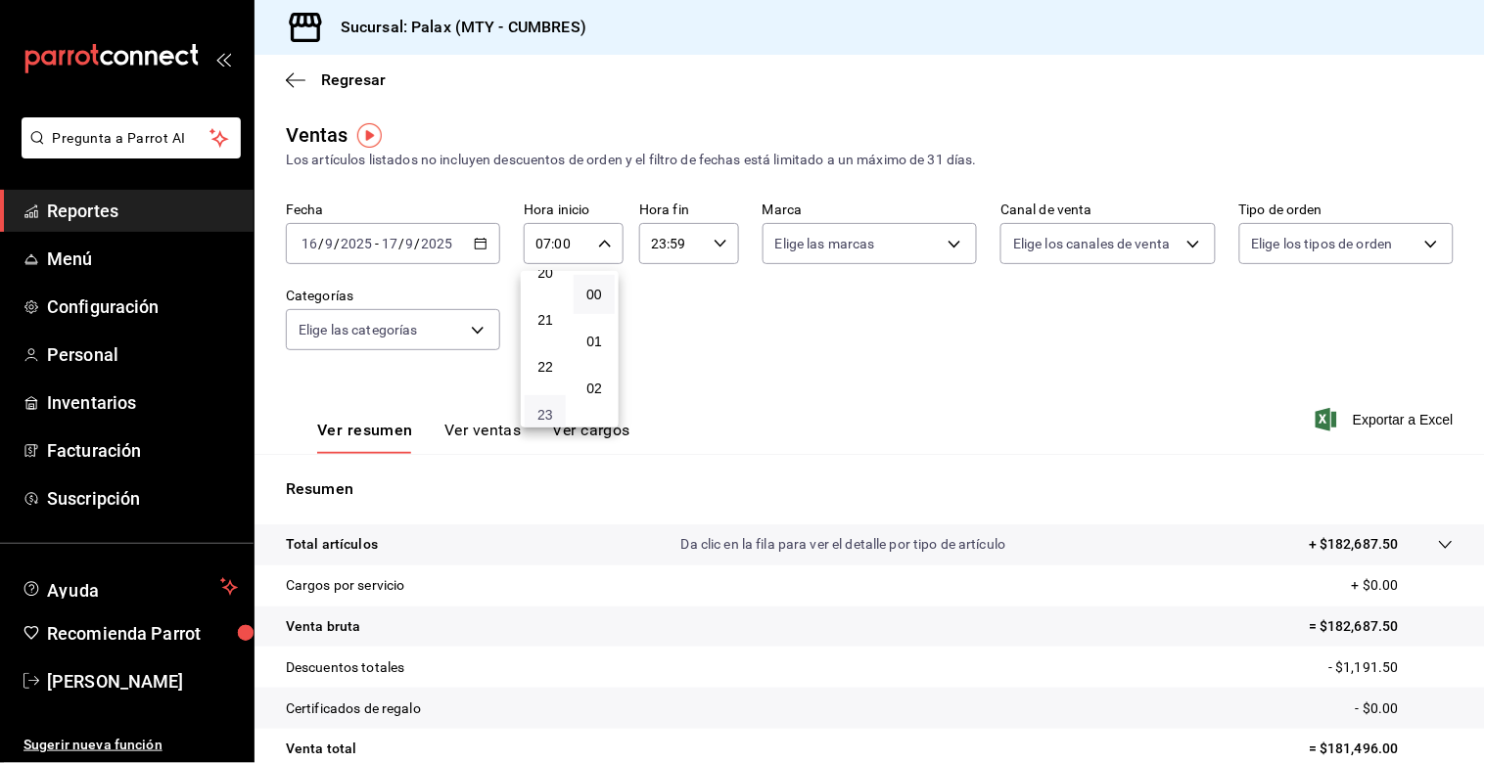
click at [545, 407] on span "23" at bounding box center [545, 415] width 18 height 16
type input "23:00"
click at [603, 297] on button "00" at bounding box center [594, 294] width 41 height 39
click at [656, 243] on div at bounding box center [742, 381] width 1485 height 763
click at [654, 248] on input "23:59" at bounding box center [672, 243] width 67 height 39
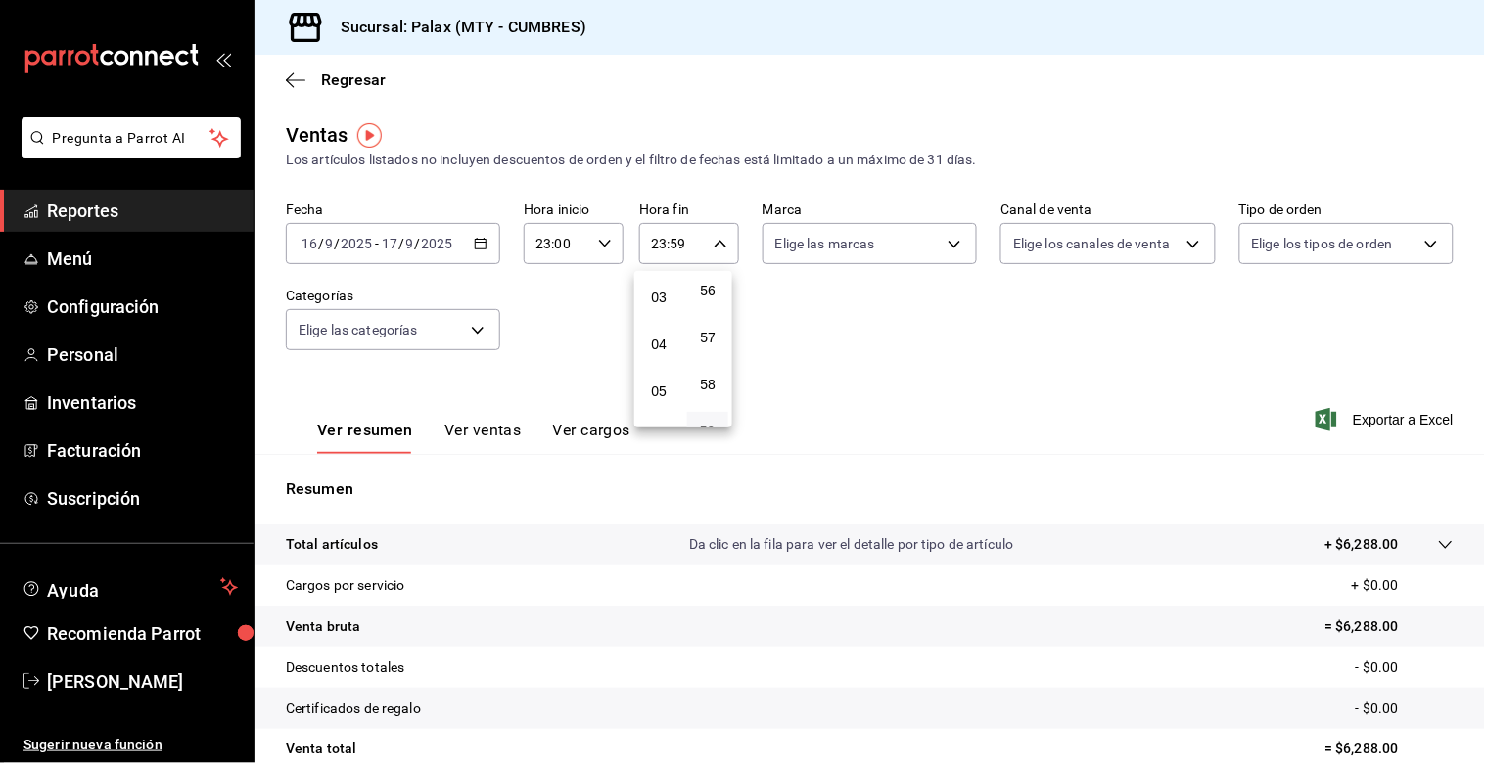
scroll to position [217, 0]
click at [663, 402] on span "07" at bounding box center [659, 406] width 18 height 16
click at [703, 292] on span "00" at bounding box center [708, 295] width 18 height 16
type input "07:00"
click at [464, 315] on div at bounding box center [742, 381] width 1485 height 763
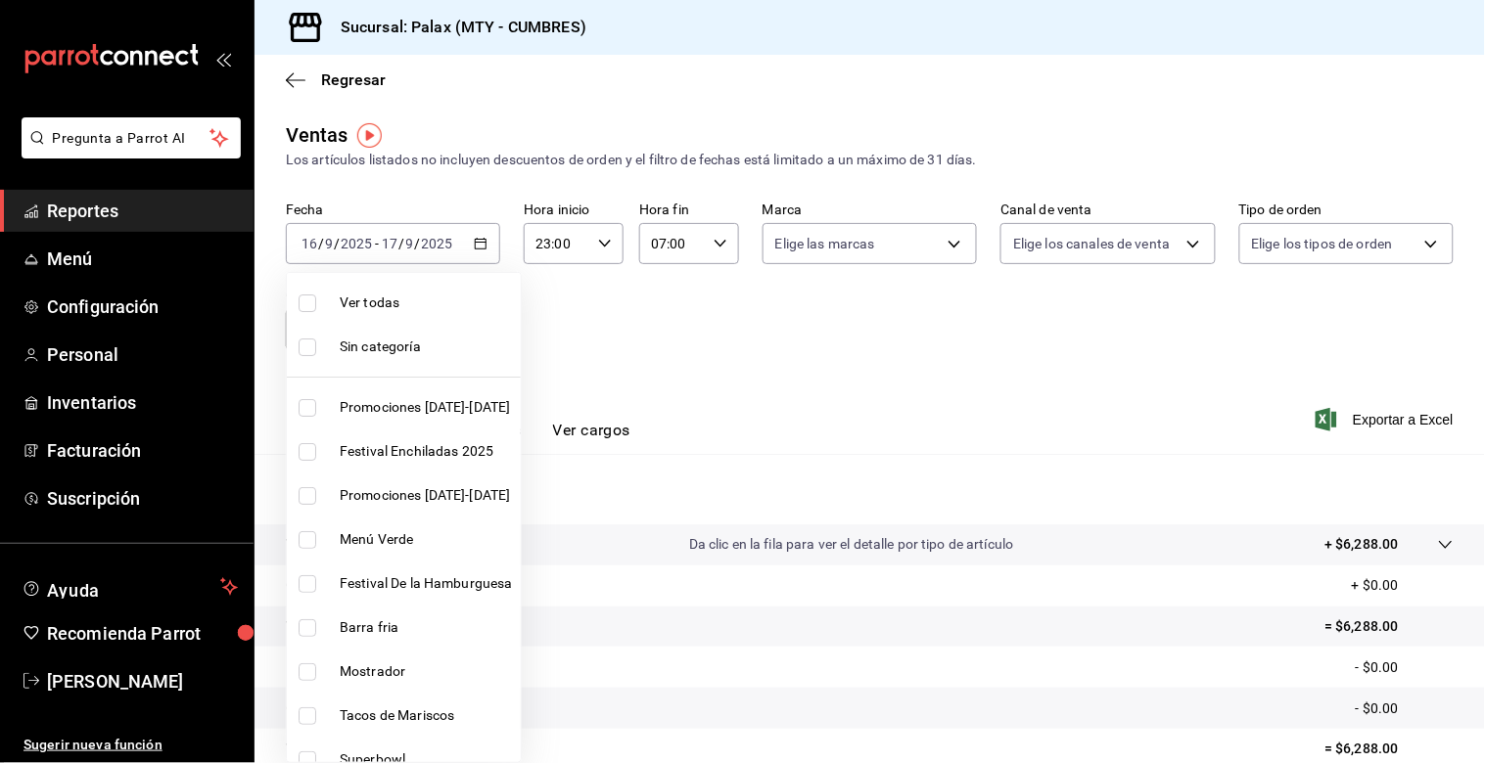
click at [466, 341] on body "Pregunta a Parrot AI Reportes Menú Configuración Personal Inventarios Facturaci…" at bounding box center [742, 381] width 1485 height 763
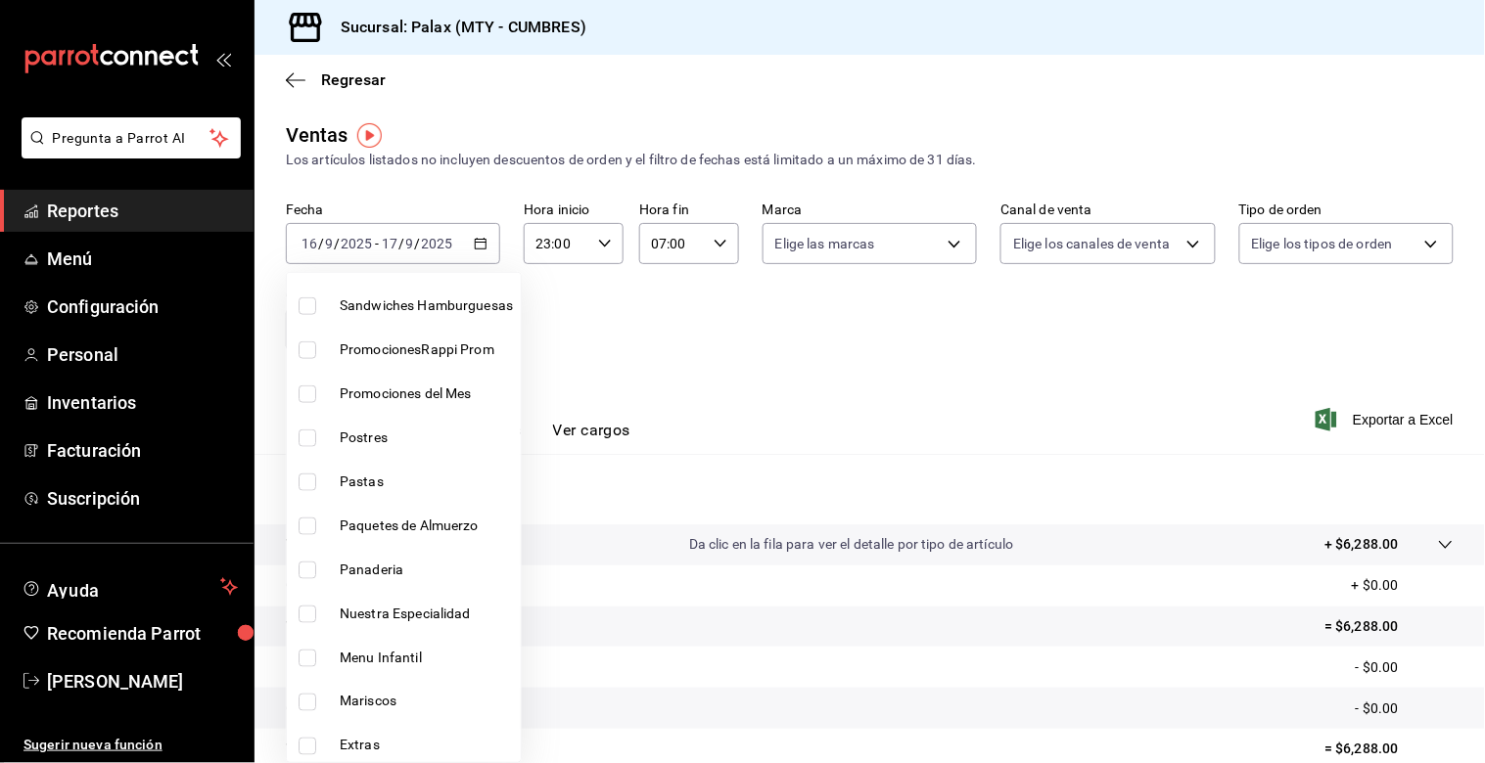
scroll to position [543, 0]
click at [305, 436] on input "checkbox" at bounding box center [308, 438] width 18 height 18
checkbox input "true"
type input "6970ed2c-64d9-4fee-a1ac-8fe23c7e63ab"
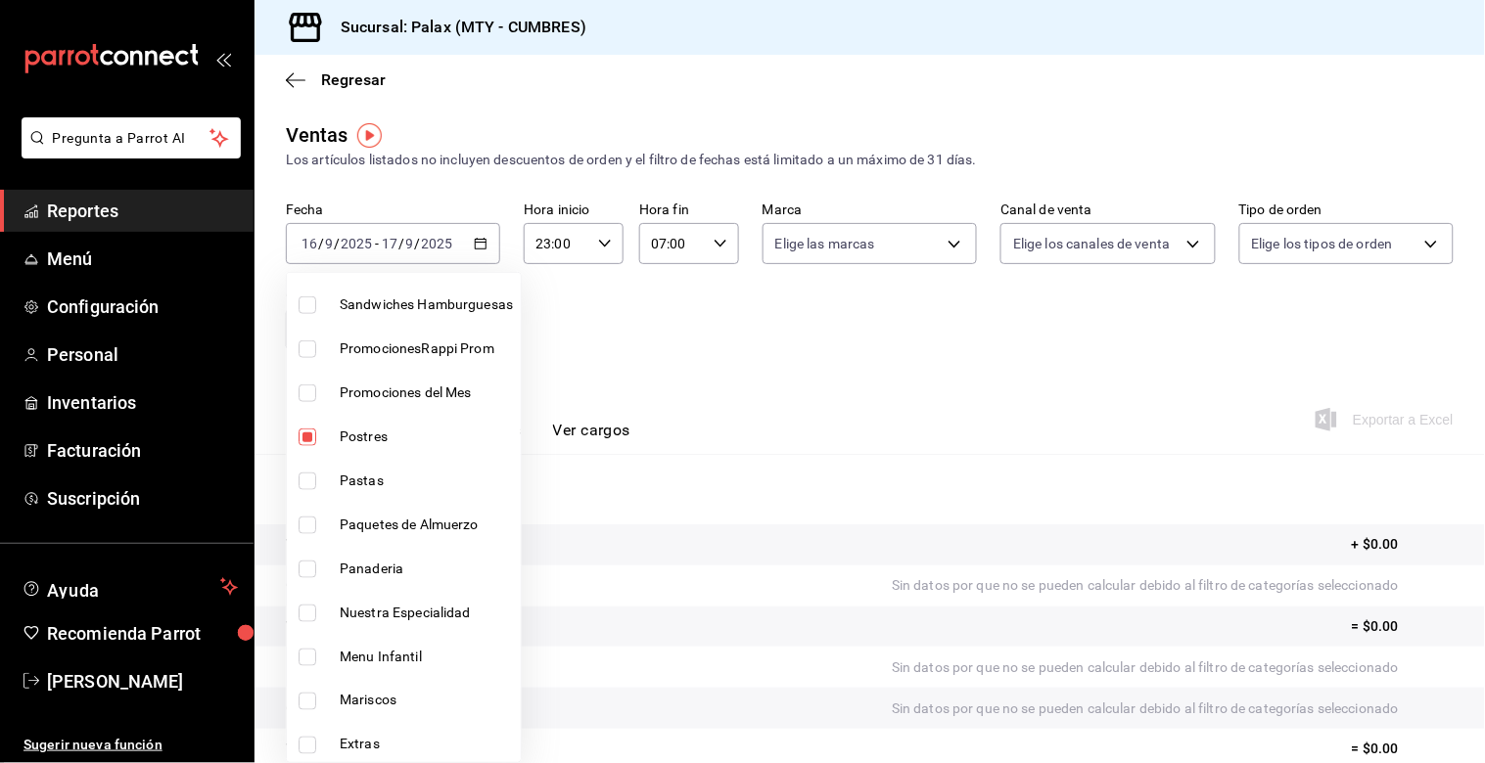
click at [839, 396] on div at bounding box center [742, 381] width 1485 height 763
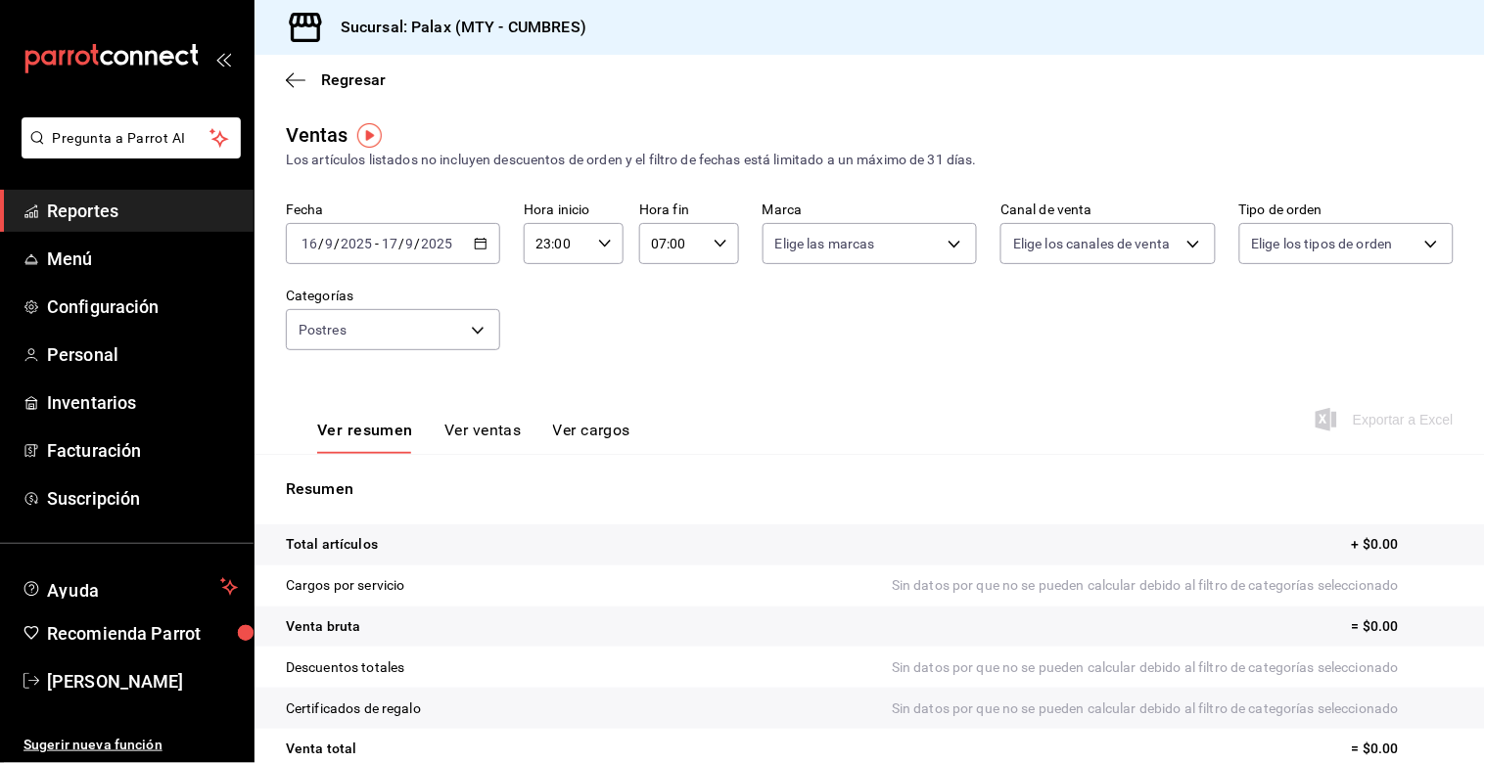
click at [481, 431] on button "Ver ventas" at bounding box center [482, 437] width 77 height 33
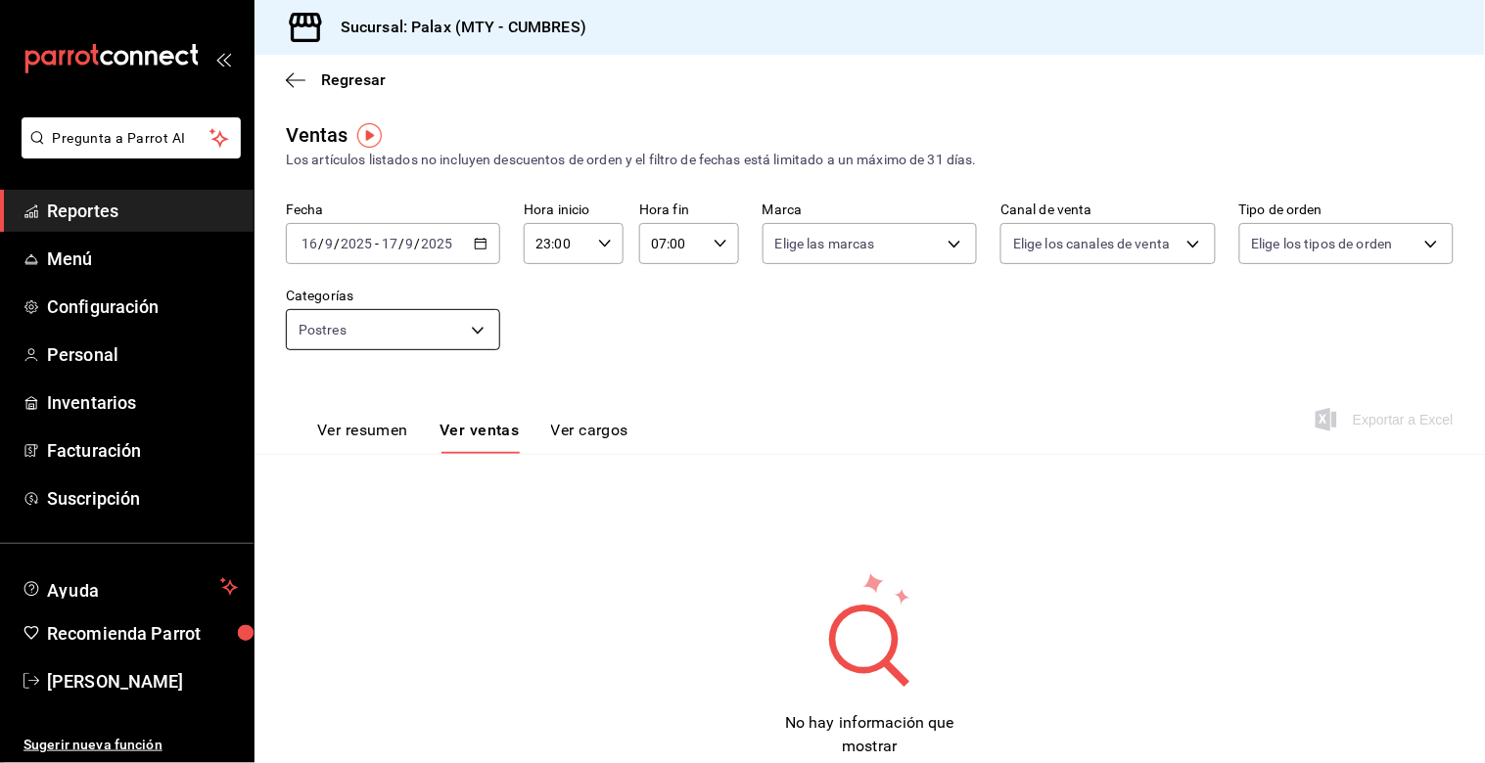
click at [401, 326] on body "Pregunta a Parrot AI Reportes Menú Configuración Personal Inventarios Facturaci…" at bounding box center [742, 381] width 1485 height 763
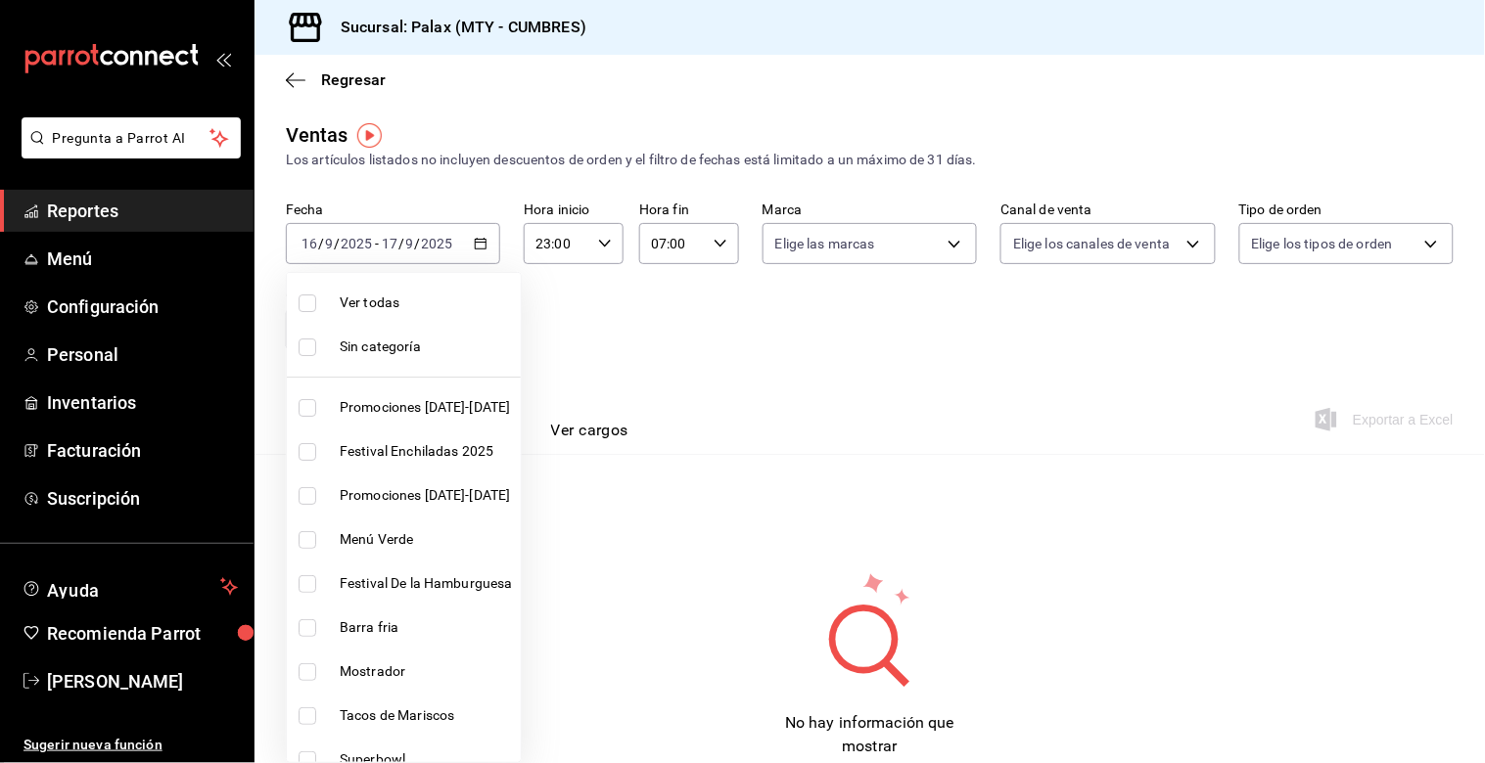
scroll to position [435, 0]
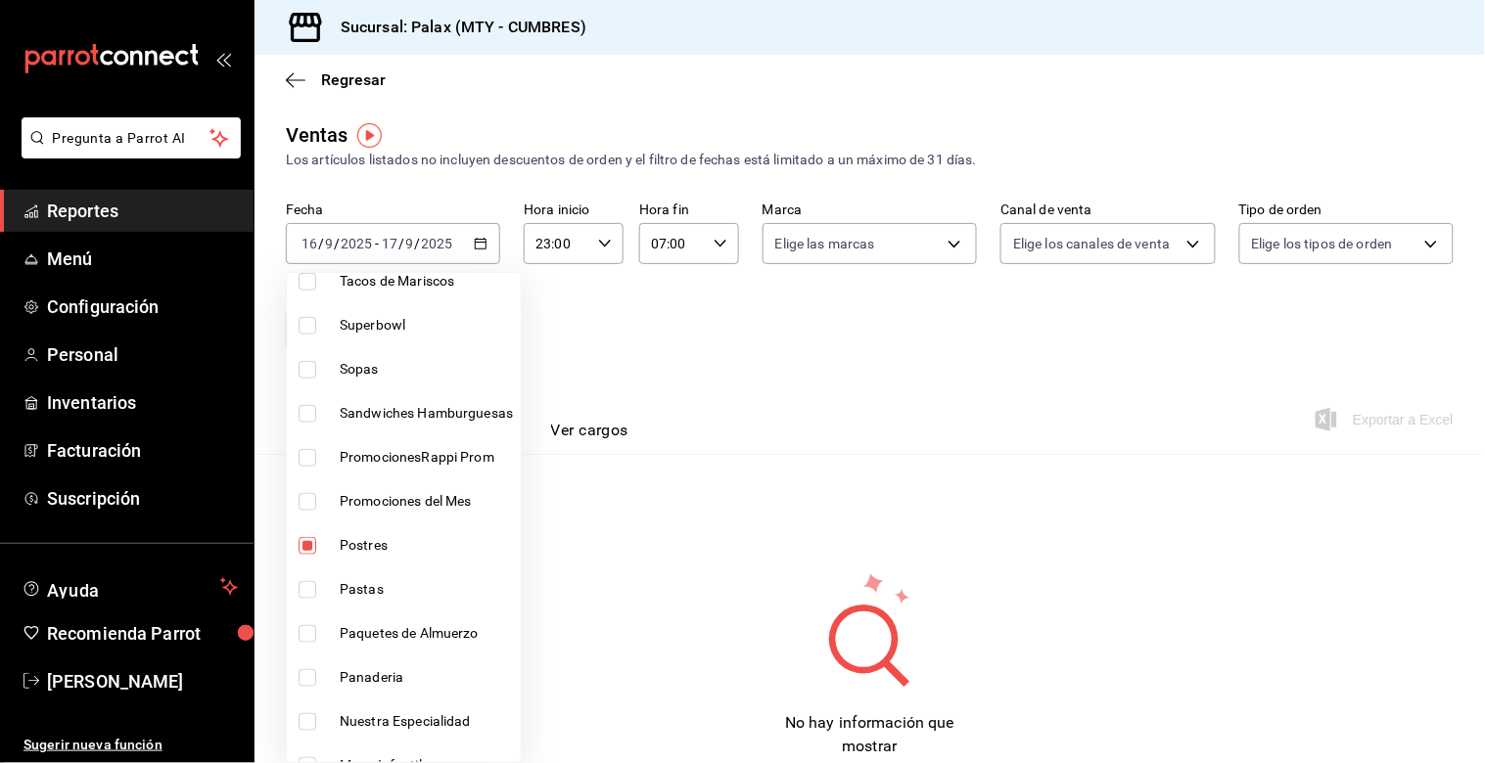
click at [307, 546] on input "checkbox" at bounding box center [308, 546] width 18 height 18
checkbox input "false"
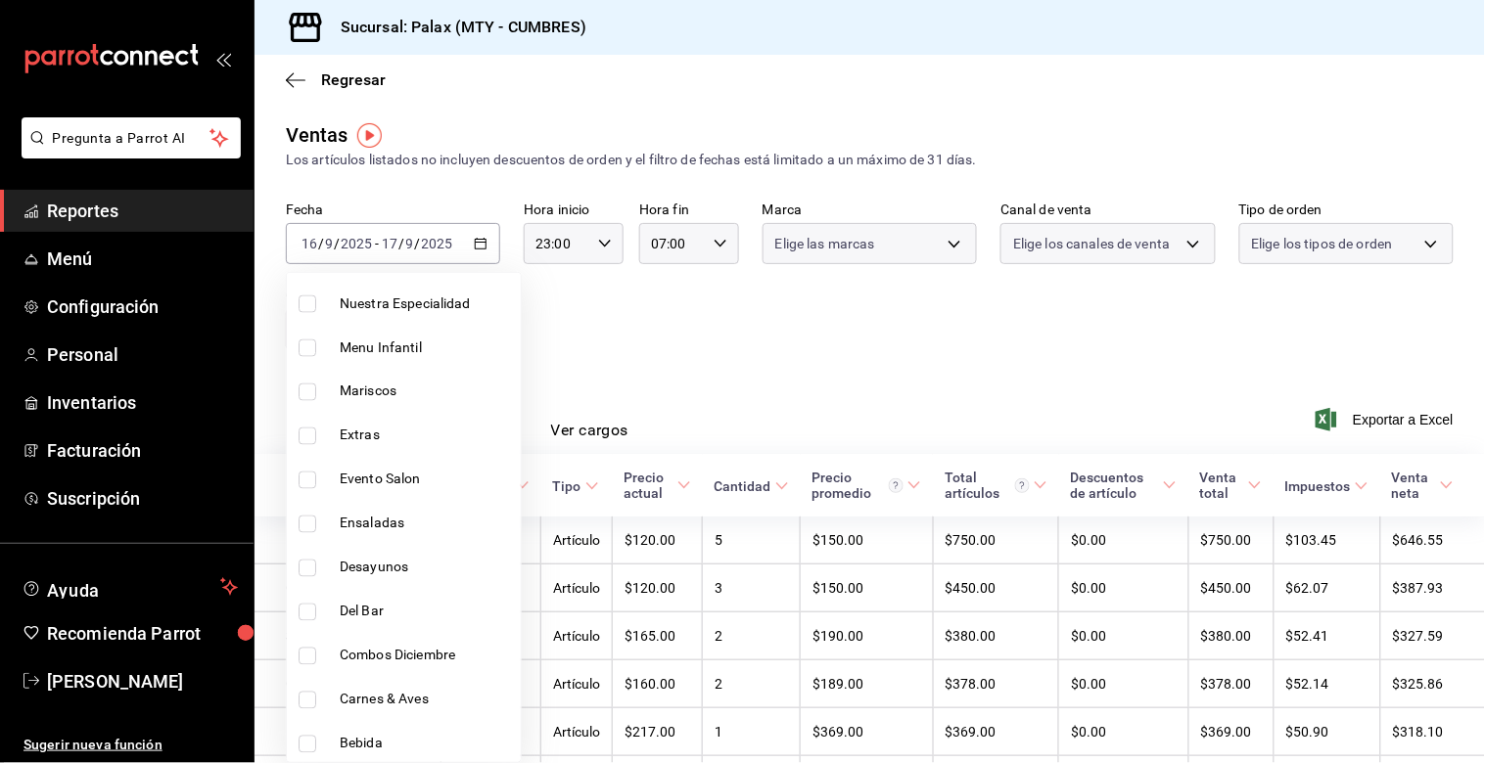
scroll to position [869, 0]
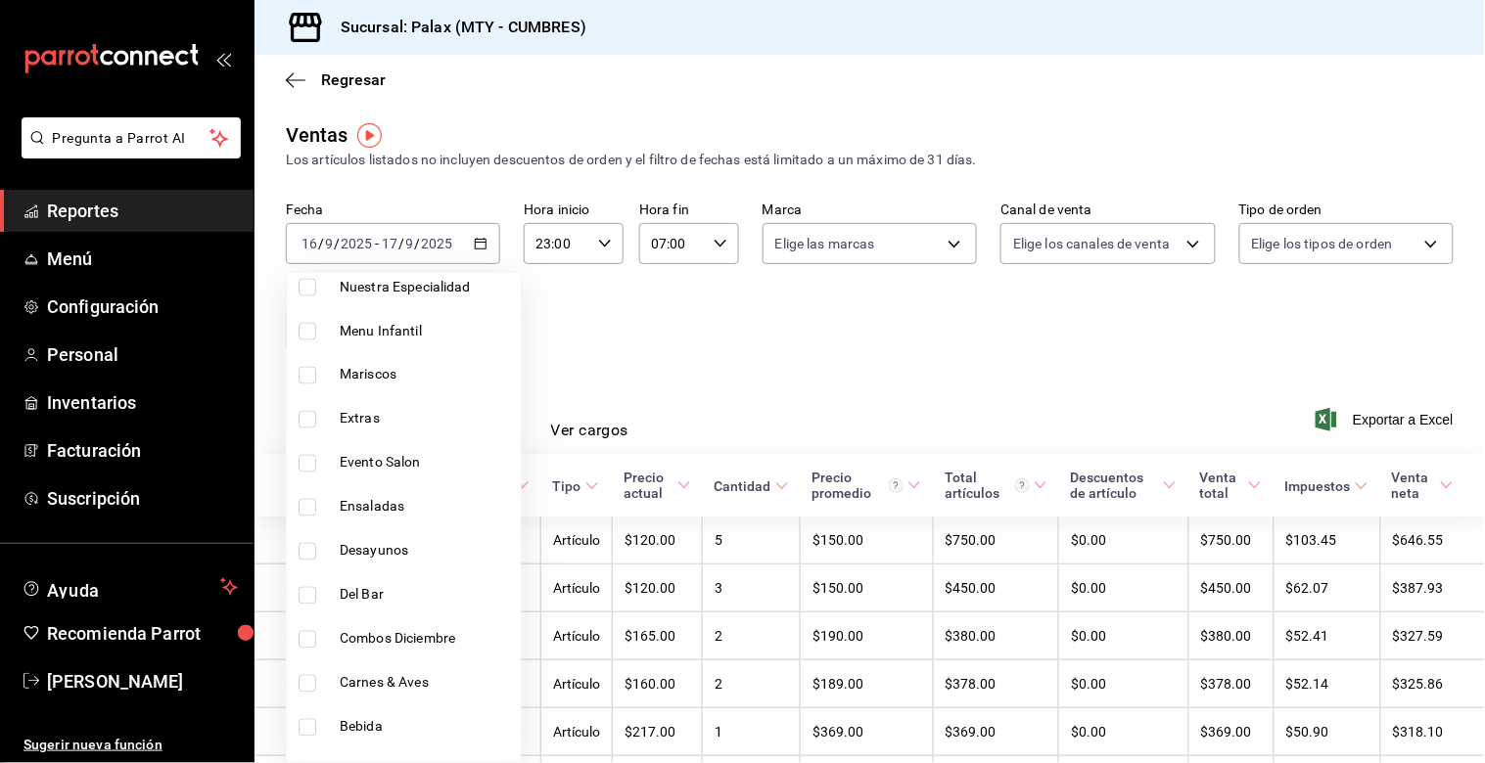
click at [310, 590] on input "checkbox" at bounding box center [308, 596] width 18 height 18
checkbox input "true"
type input "5041f980-30f3-428d-be8c-286edc227efb"
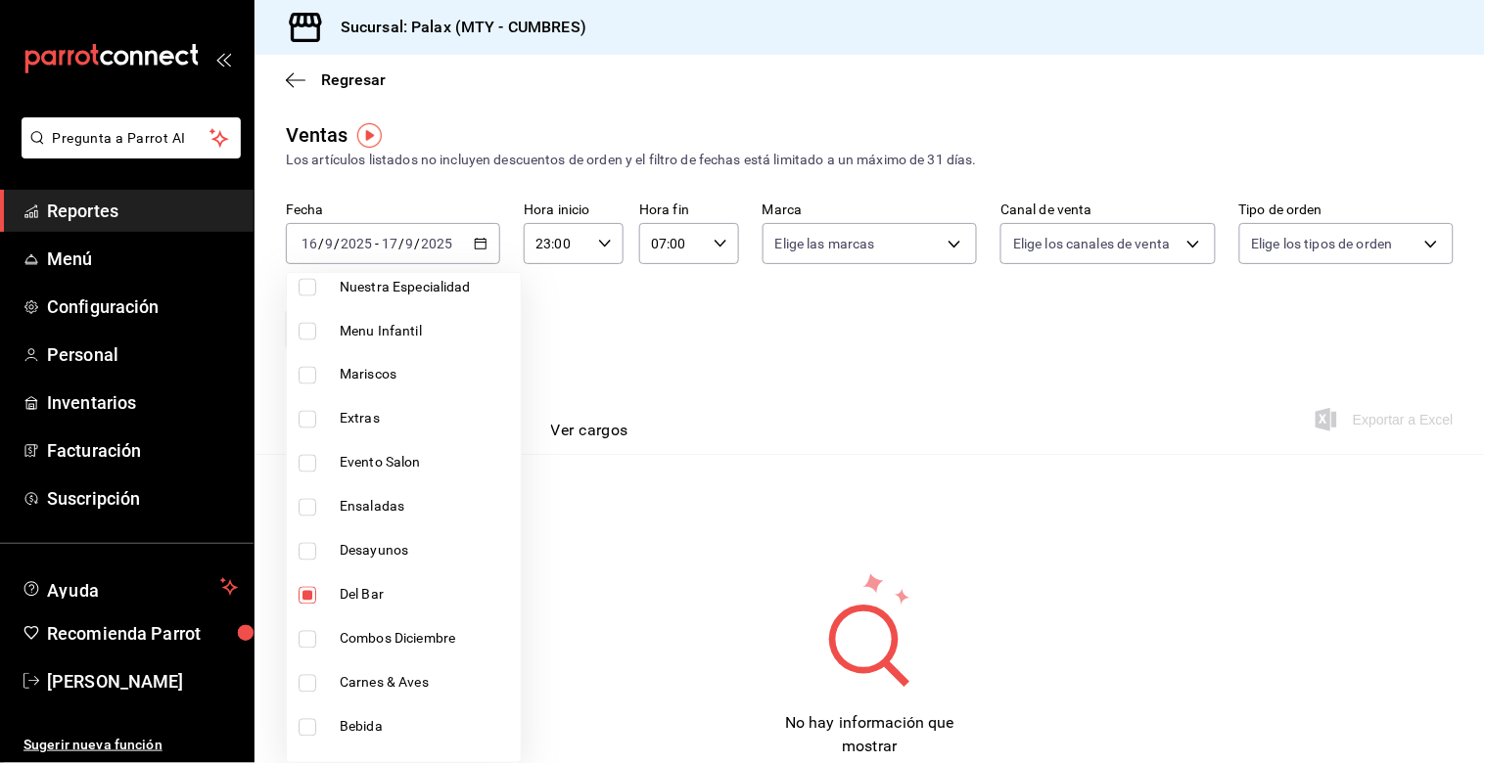
click at [717, 365] on div at bounding box center [742, 381] width 1485 height 763
